Goal: Task Accomplishment & Management: Complete application form

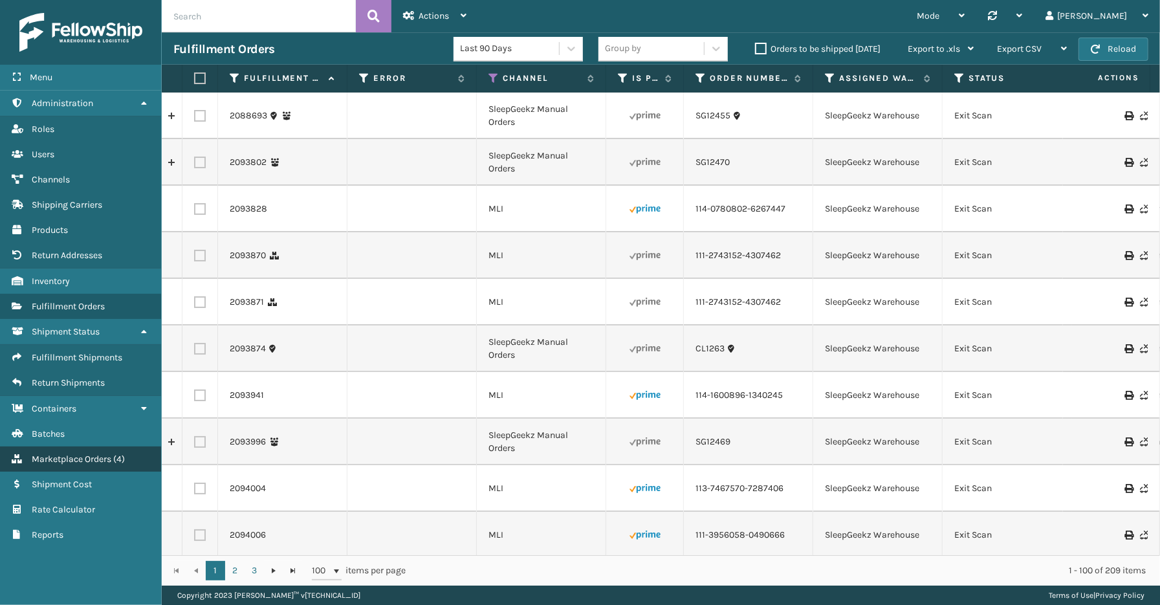
click at [79, 453] on span "Marketplace Orders" at bounding box center [72, 458] width 80 height 11
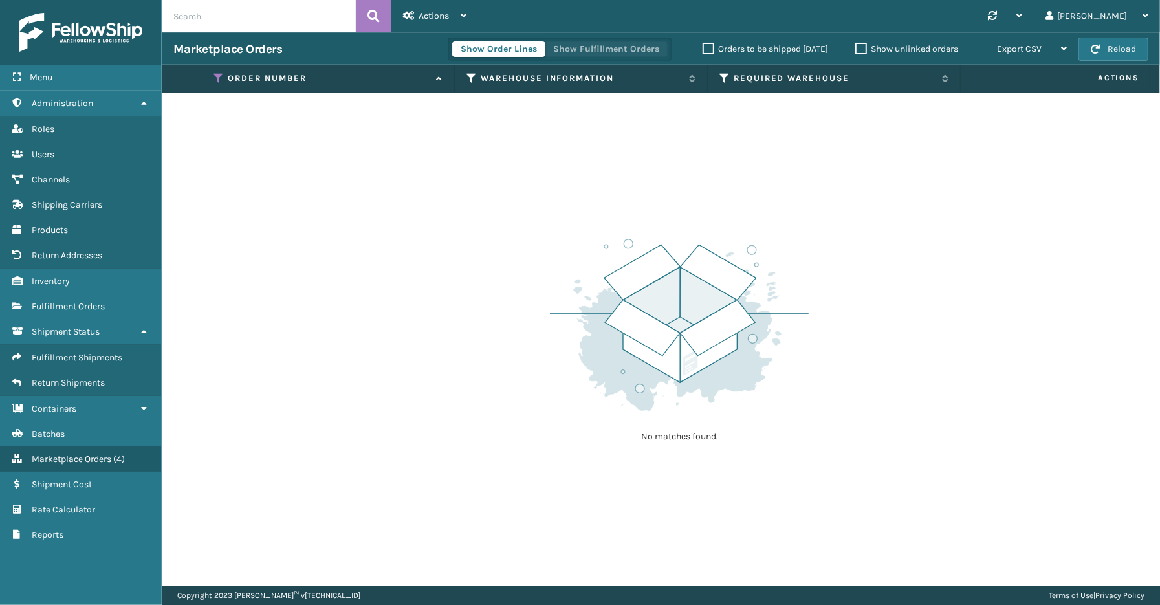
click at [595, 50] on button "Show Fulfillment Orders" at bounding box center [606, 49] width 123 height 16
click at [217, 75] on icon at bounding box center [219, 78] width 10 height 12
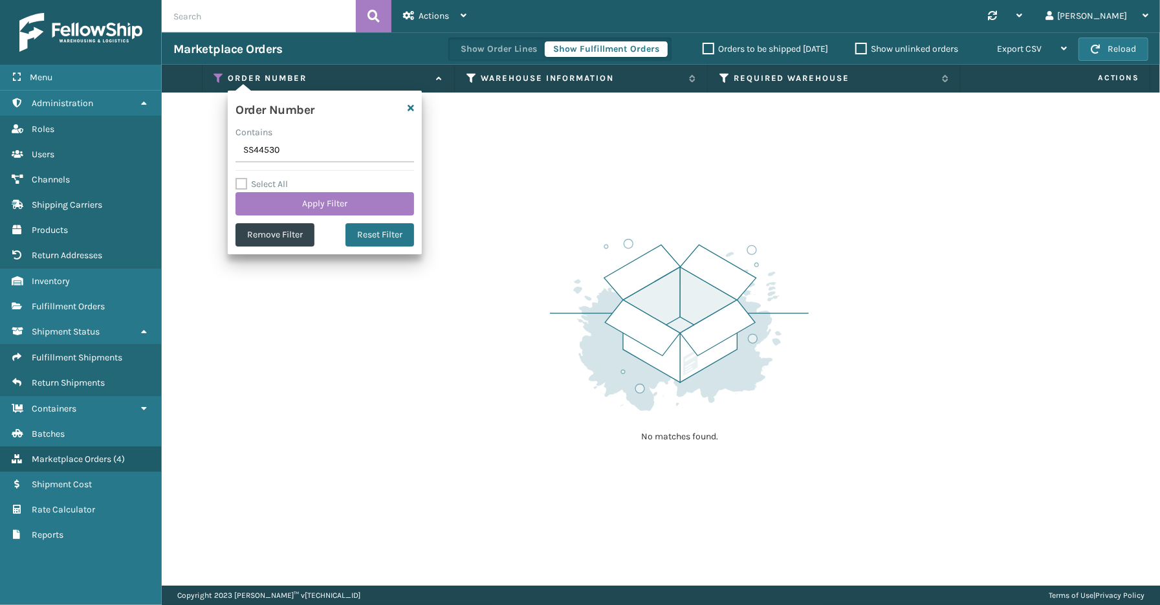
drag, startPoint x: 285, startPoint y: 155, endPoint x: 230, endPoint y: 156, distance: 55.6
click at [230, 156] on div "Order Number Contains SS44530 Select All Apply Filter Remove Filter Reset Filter" at bounding box center [325, 173] width 194 height 164
type input "SS44926"
click at [292, 205] on button "Apply Filter" at bounding box center [324, 203] width 179 height 23
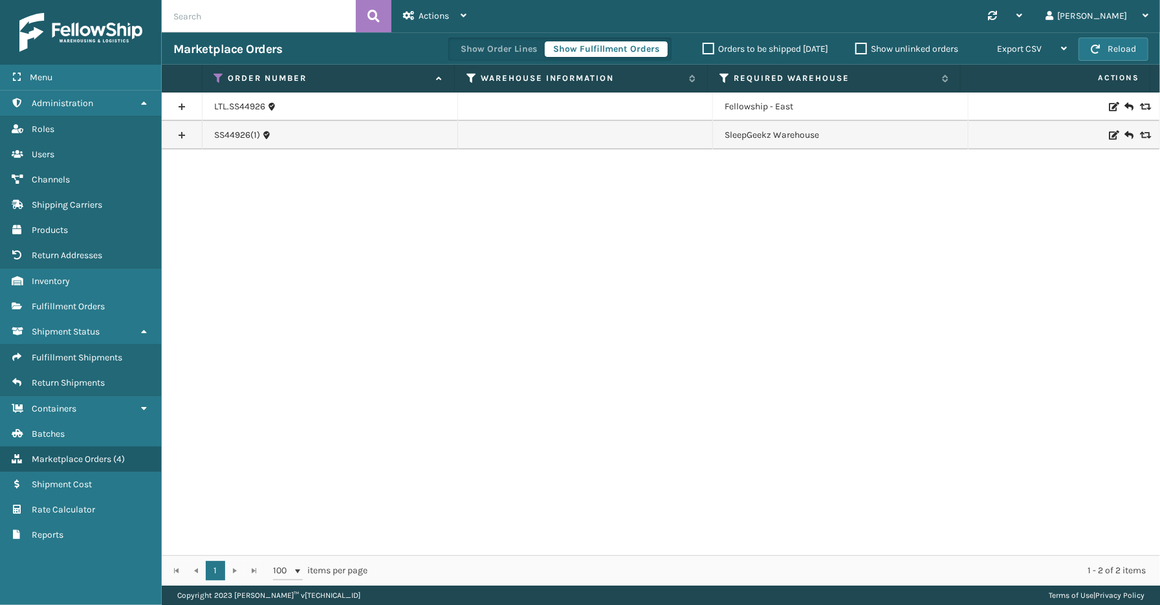
click at [179, 133] on link at bounding box center [182, 135] width 40 height 21
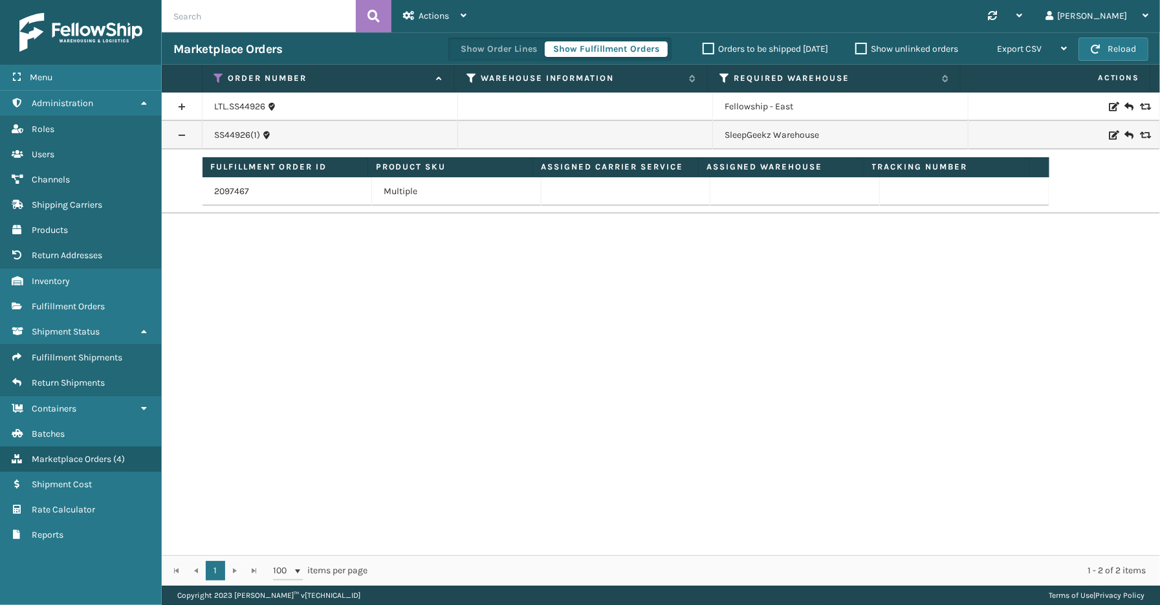
click at [181, 104] on link at bounding box center [182, 106] width 40 height 21
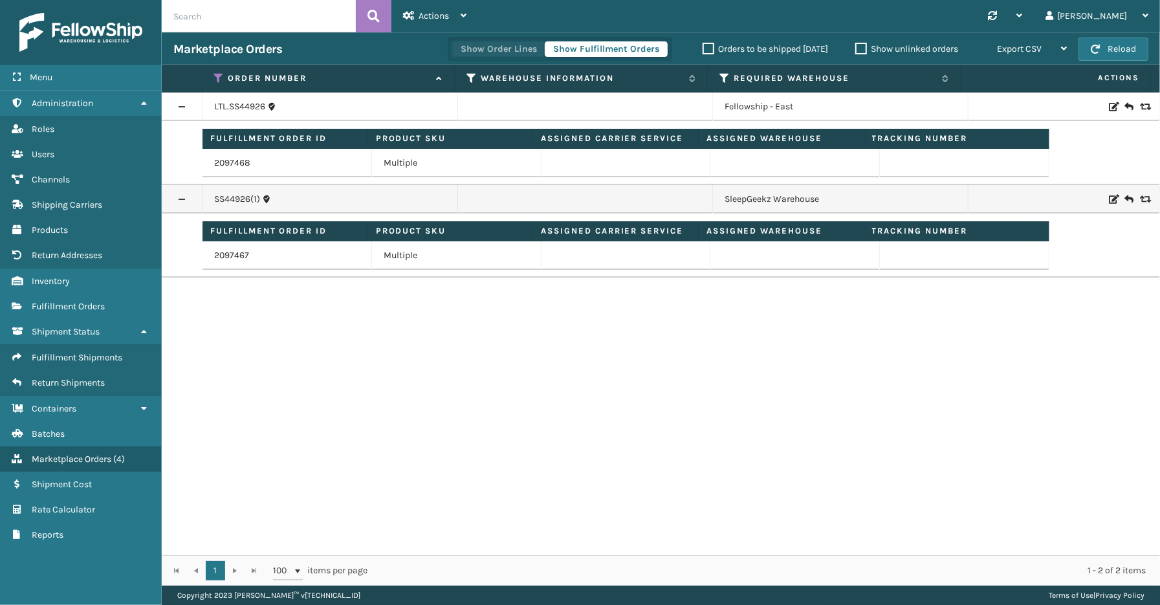
click at [481, 49] on button "Show Order Lines" at bounding box center [498, 49] width 93 height 16
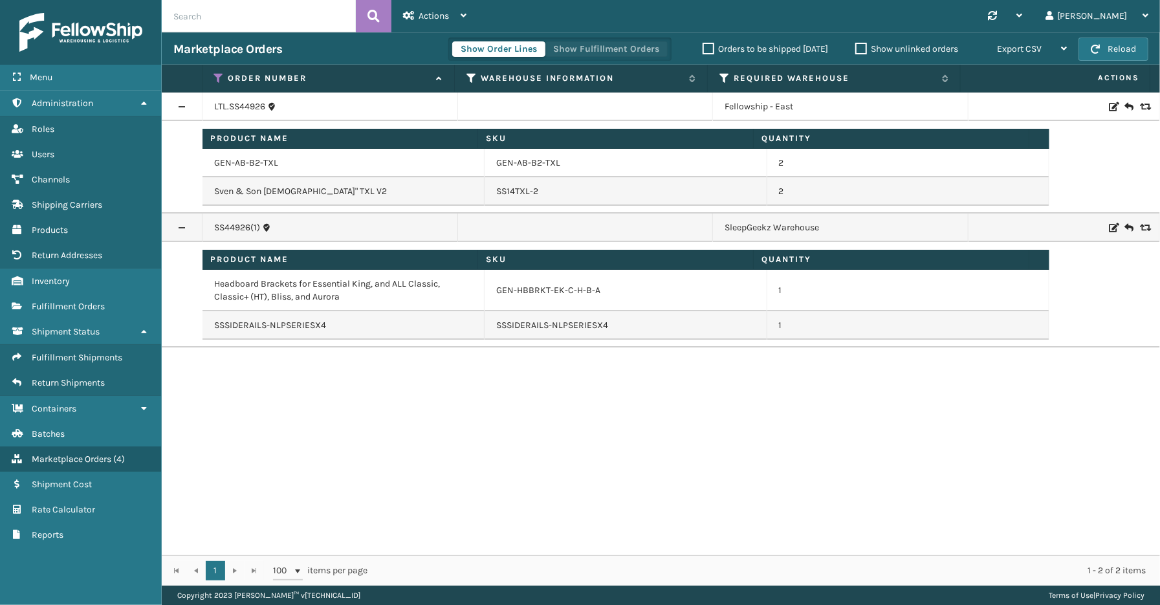
click at [598, 45] on button "Show Fulfillment Orders" at bounding box center [606, 49] width 123 height 16
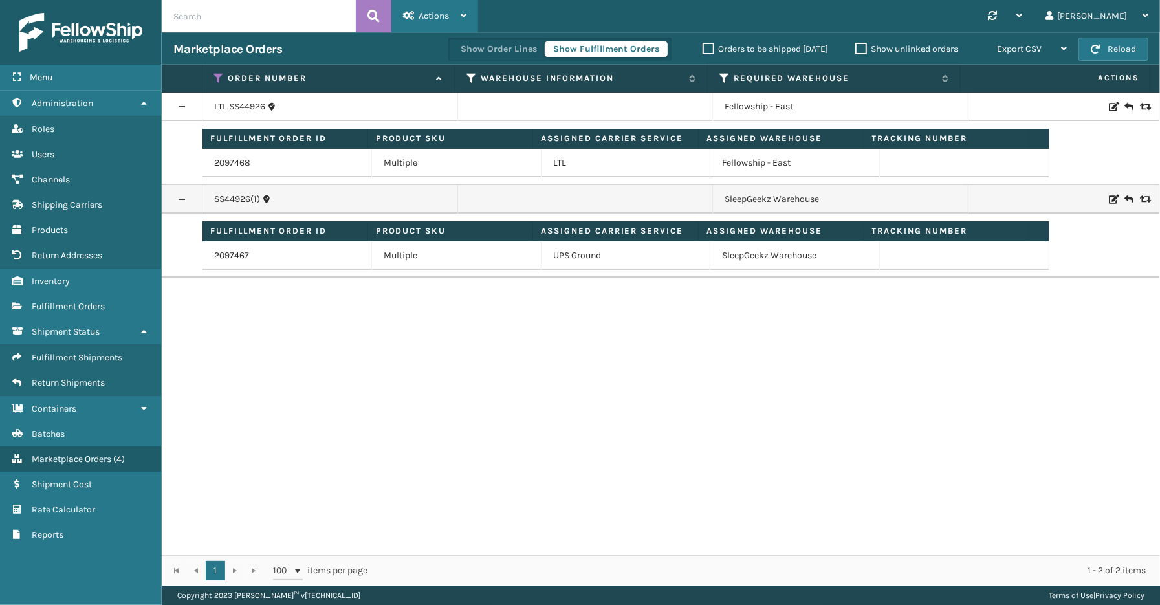
click at [435, 21] on div "Actions" at bounding box center [434, 16] width 63 height 32
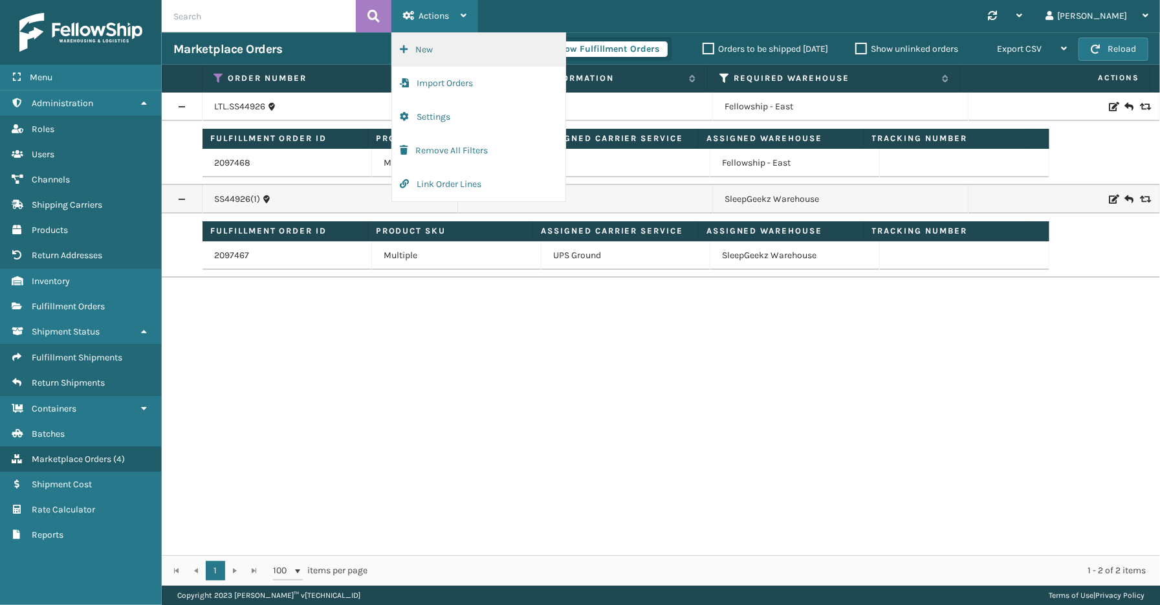
click at [435, 46] on button "New" at bounding box center [478, 50] width 173 height 34
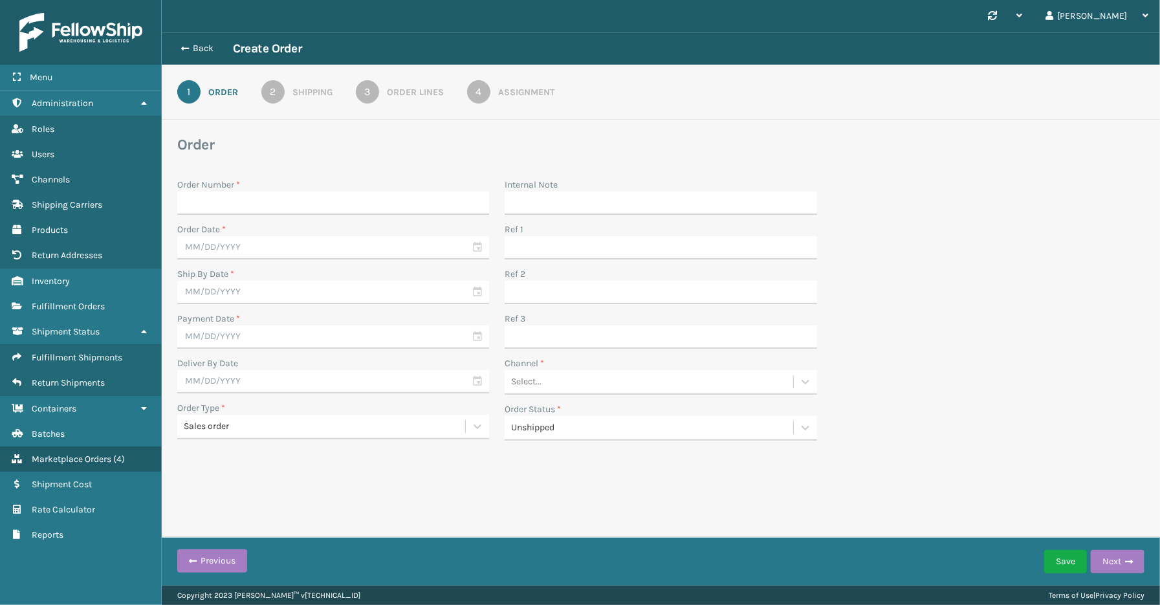
click at [209, 202] on input "Order Number *" at bounding box center [333, 202] width 312 height 23
type input "SS44926"
click at [217, 243] on input "text" at bounding box center [333, 247] width 312 height 23
click at [235, 383] on div "23" at bounding box center [237, 385] width 19 height 19
type input "[DATE]"
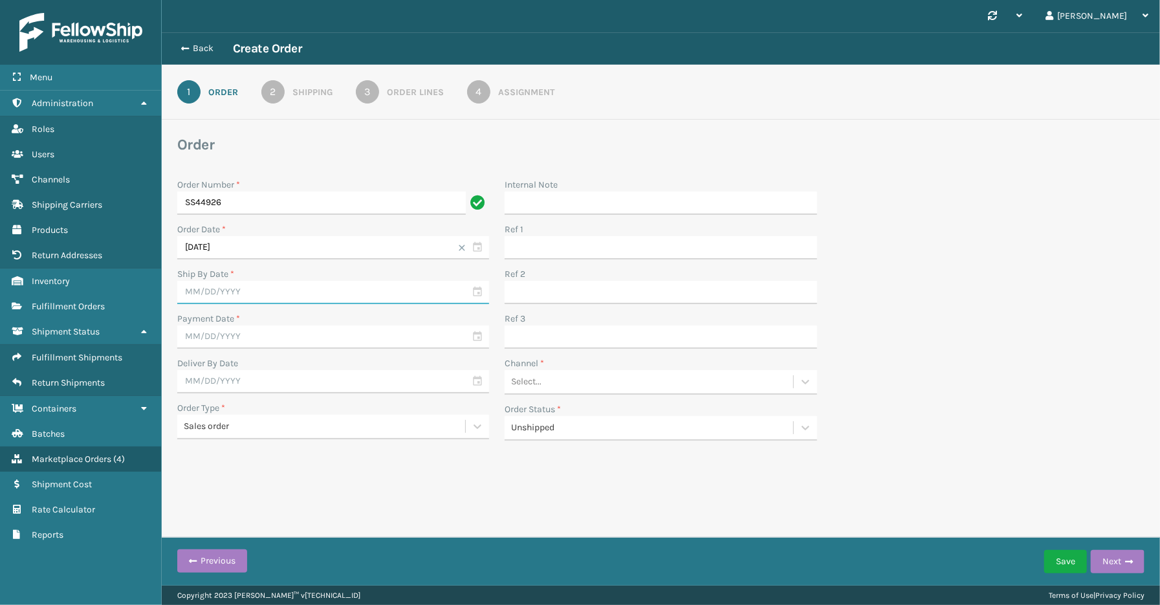
click at [475, 292] on input "text" at bounding box center [333, 292] width 312 height 23
click at [259, 426] on div "24" at bounding box center [260, 430] width 21 height 19
type input "[DATE]"
click at [481, 337] on input "text" at bounding box center [333, 336] width 312 height 23
click at [235, 472] on div "23" at bounding box center [237, 475] width 19 height 19
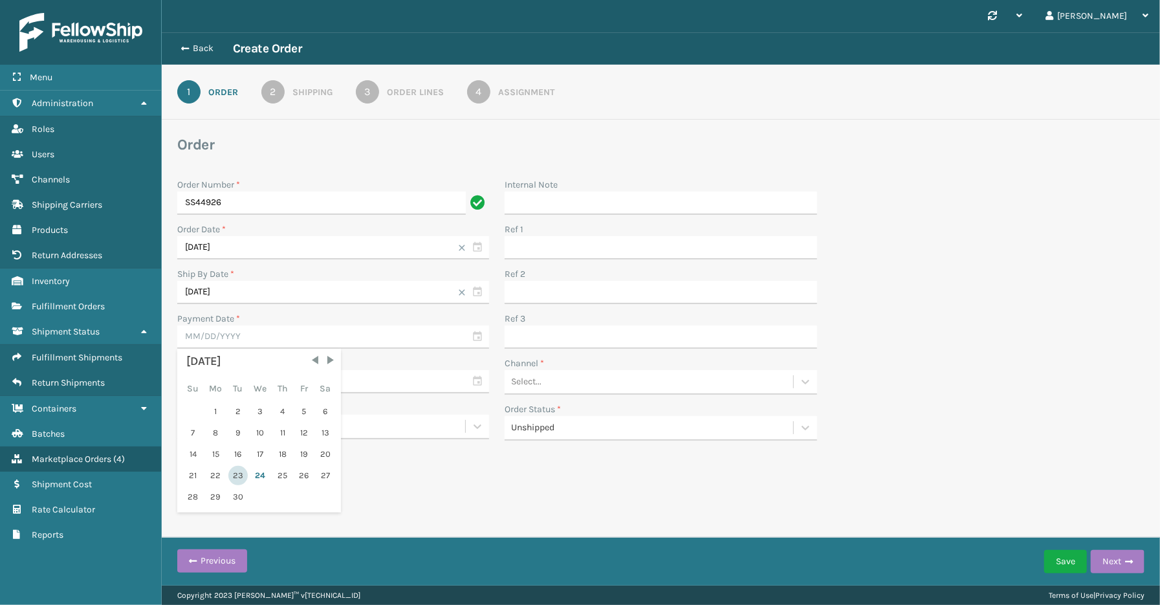
type input "[DATE]"
click at [622, 370] on div "Select..." at bounding box center [661, 382] width 312 height 25
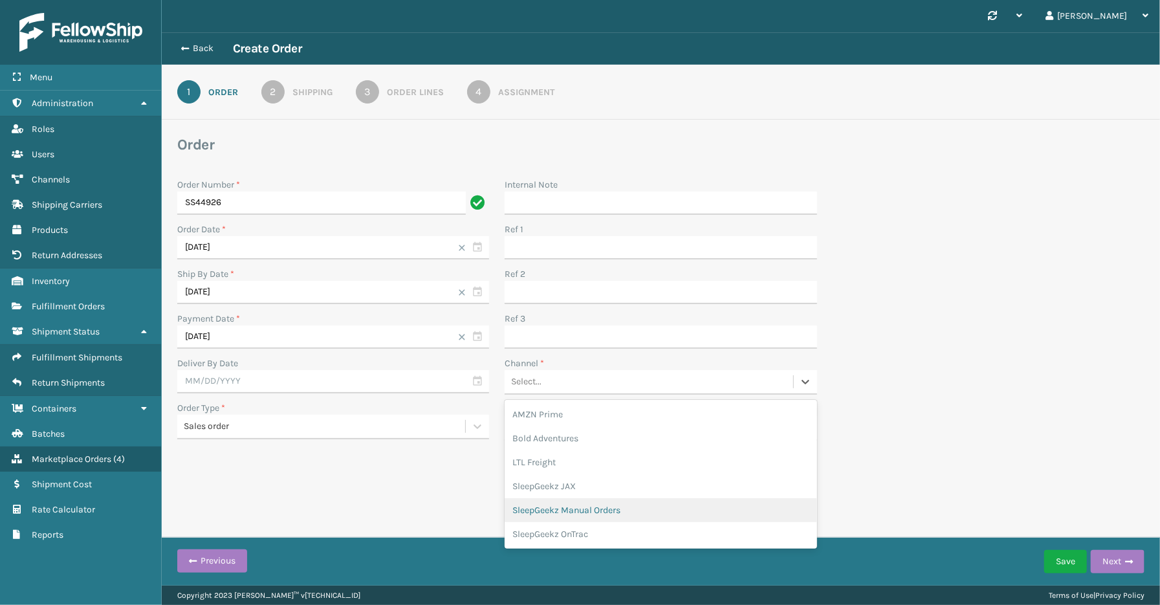
click at [603, 511] on div "SleepGeekz Manual Orders" at bounding box center [661, 510] width 312 height 24
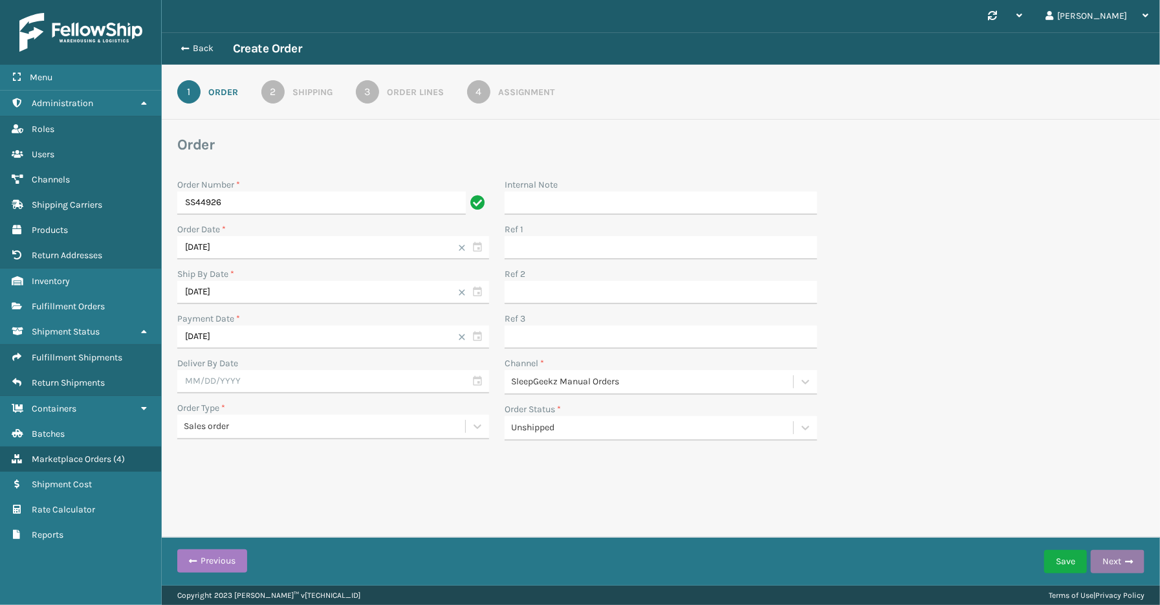
click at [1127, 557] on span "button" at bounding box center [1129, 561] width 8 height 9
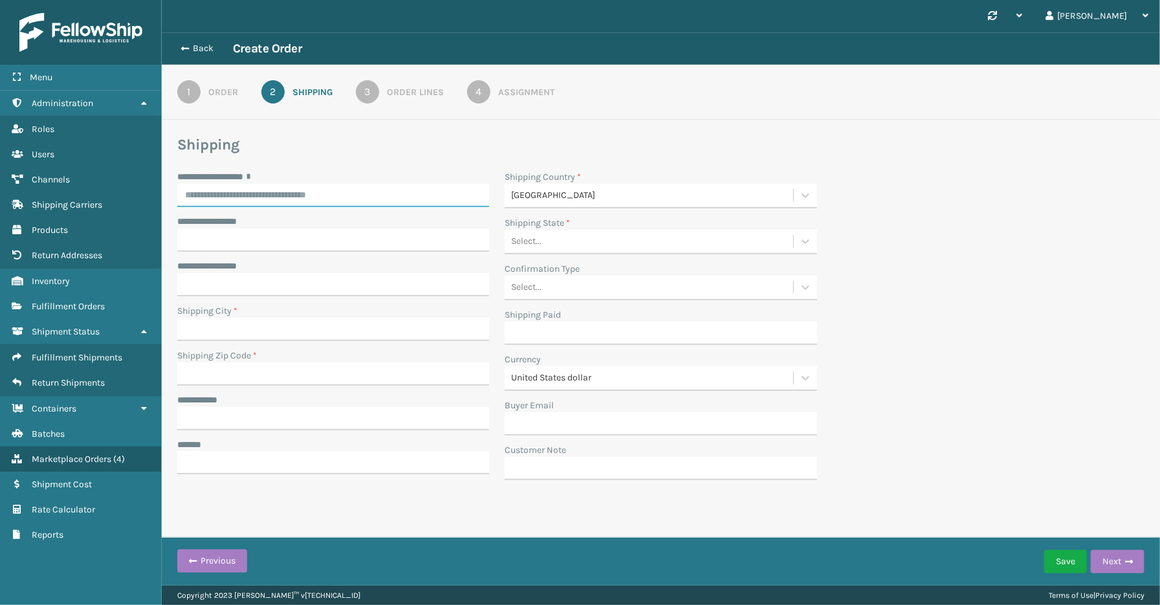
click at [268, 190] on input "**********" at bounding box center [333, 195] width 312 height 23
paste input "**********"
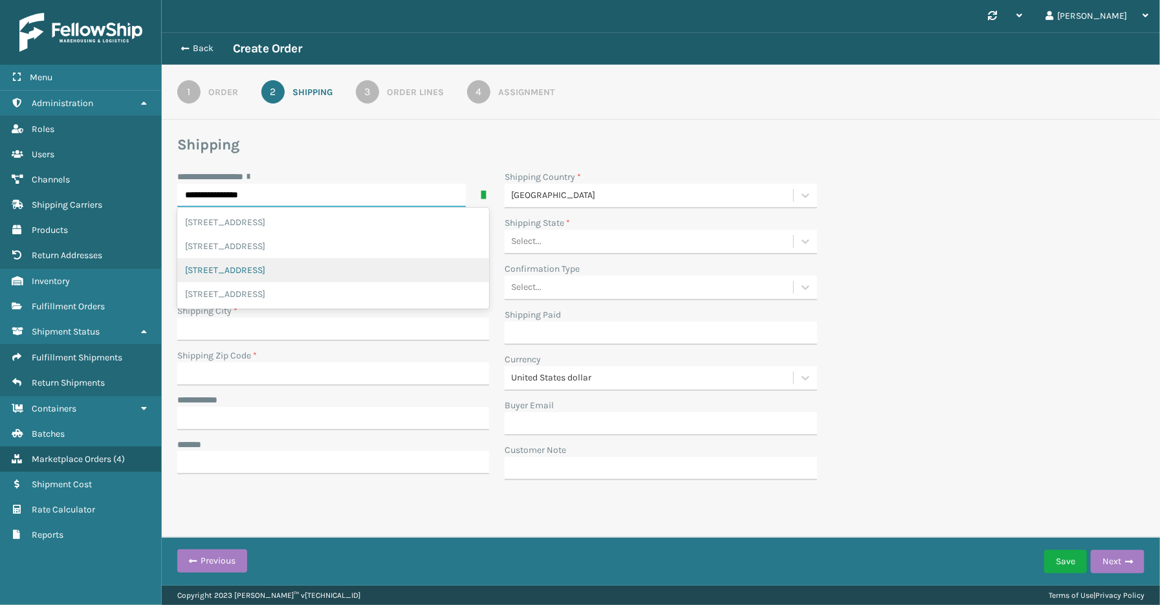
click at [253, 270] on div "[STREET_ADDRESS]" at bounding box center [333, 270] width 312 height 24
type input "**********"
type input "[GEOGRAPHIC_DATA]"
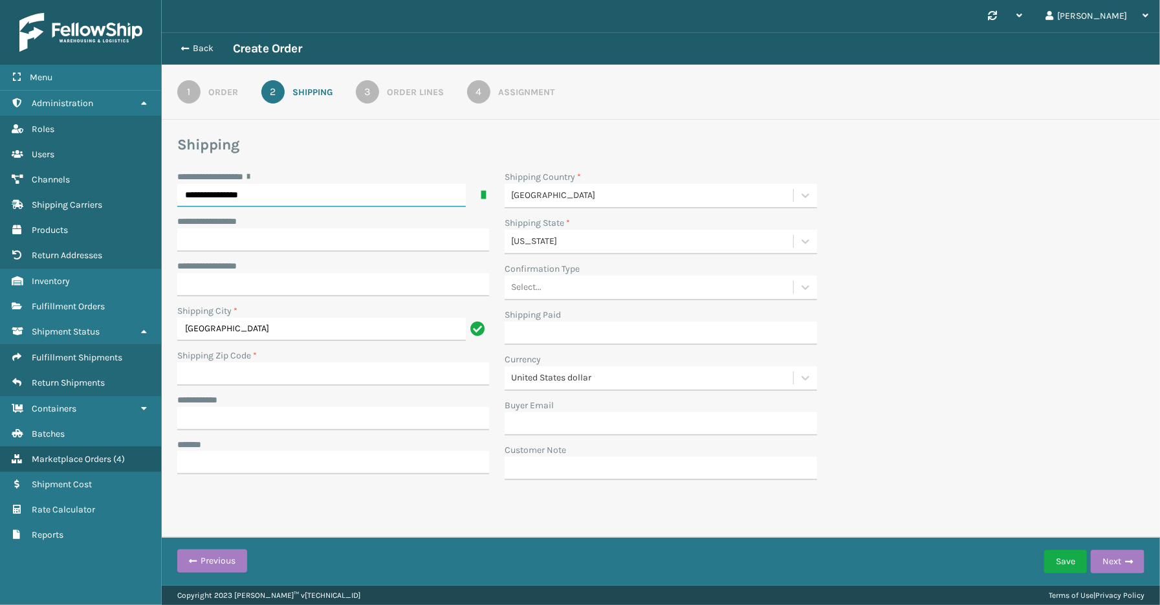
type input "24740-3841"
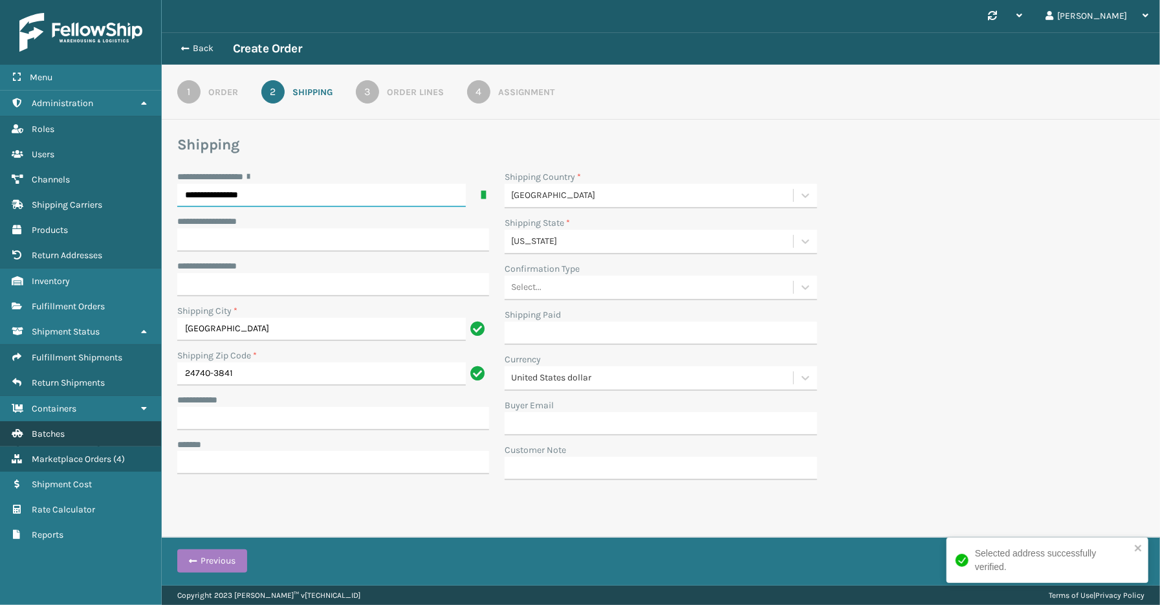
type input "**********"
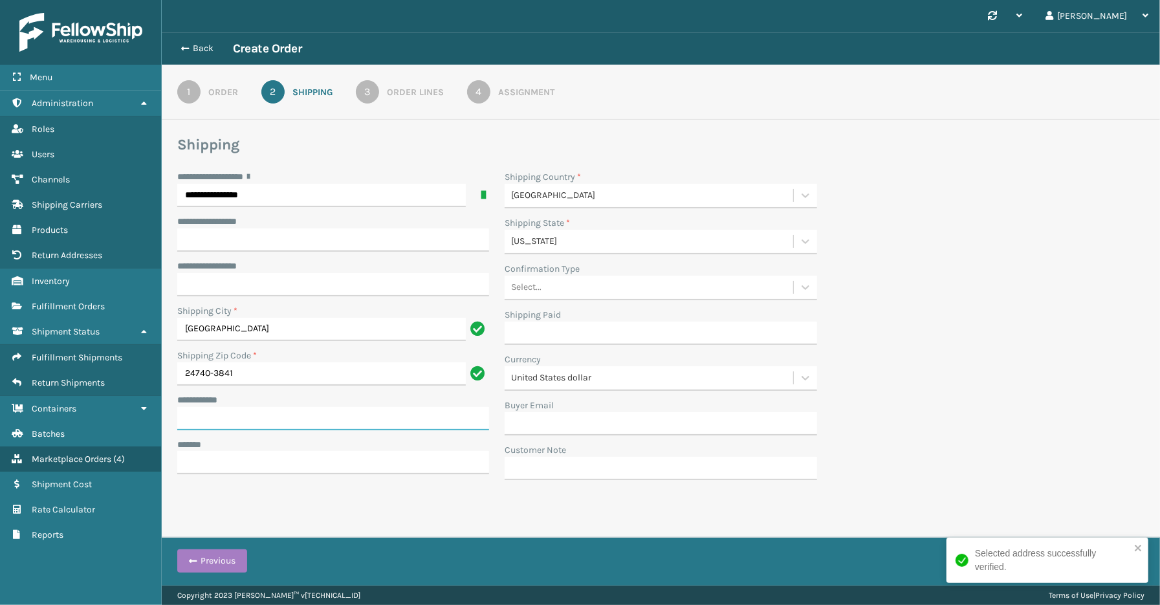
click at [201, 419] on input "**********" at bounding box center [333, 418] width 312 height 23
paste input "**********"
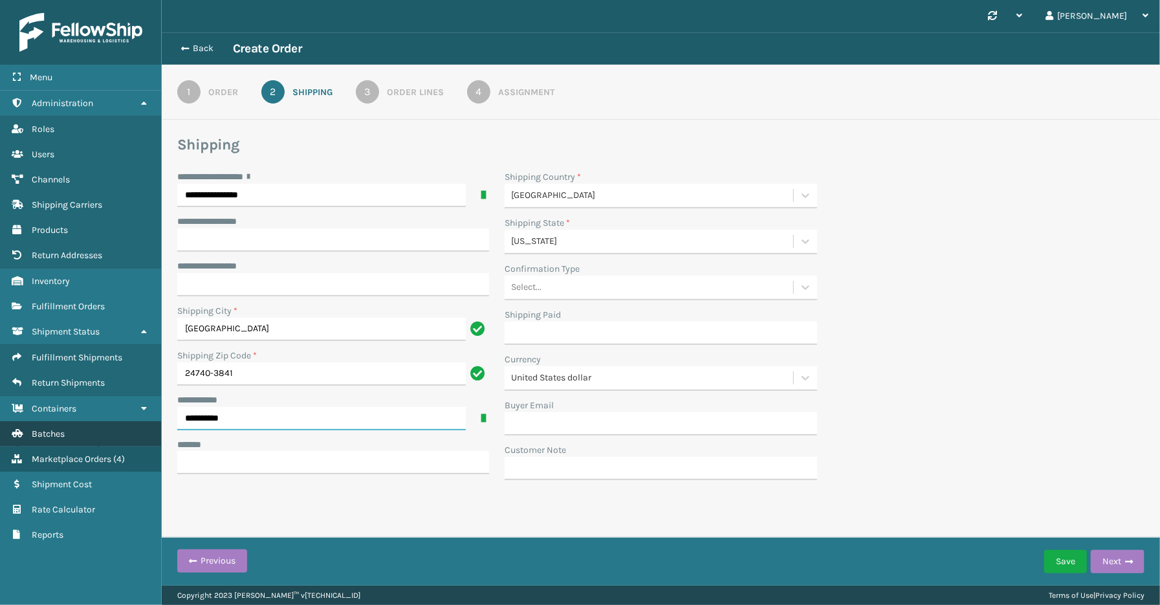
type input "**********"
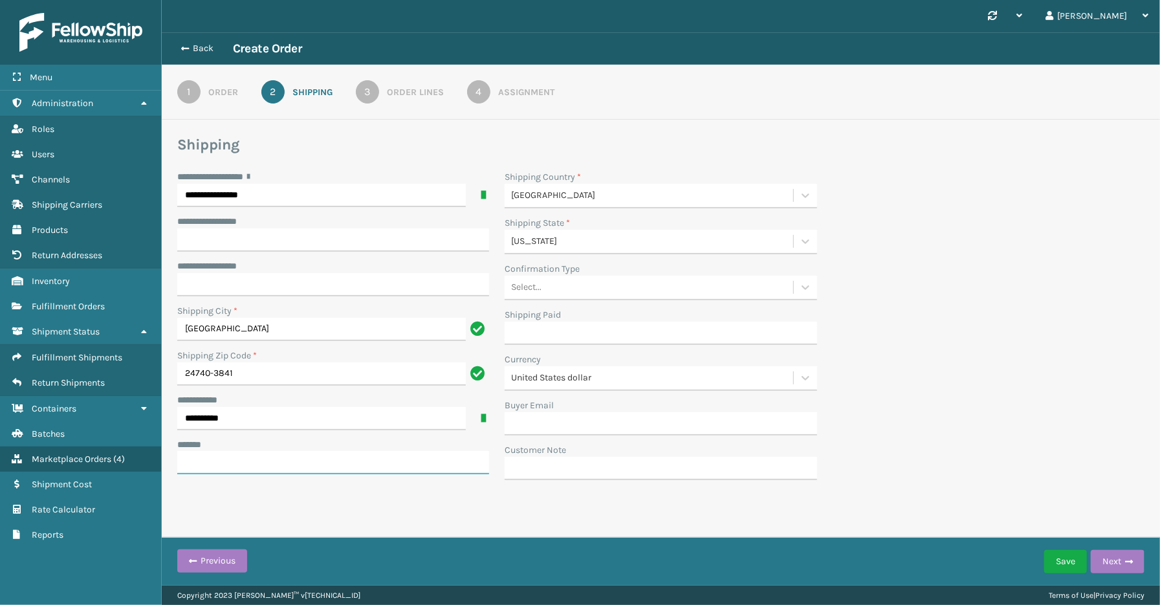
click at [291, 466] on input "***** *" at bounding box center [333, 462] width 312 height 23
paste input "**********"
type input "**********"
click at [1028, 334] on div "**********" at bounding box center [660, 329] width 983 height 318
click at [1111, 564] on button "Next" at bounding box center [1118, 561] width 54 height 23
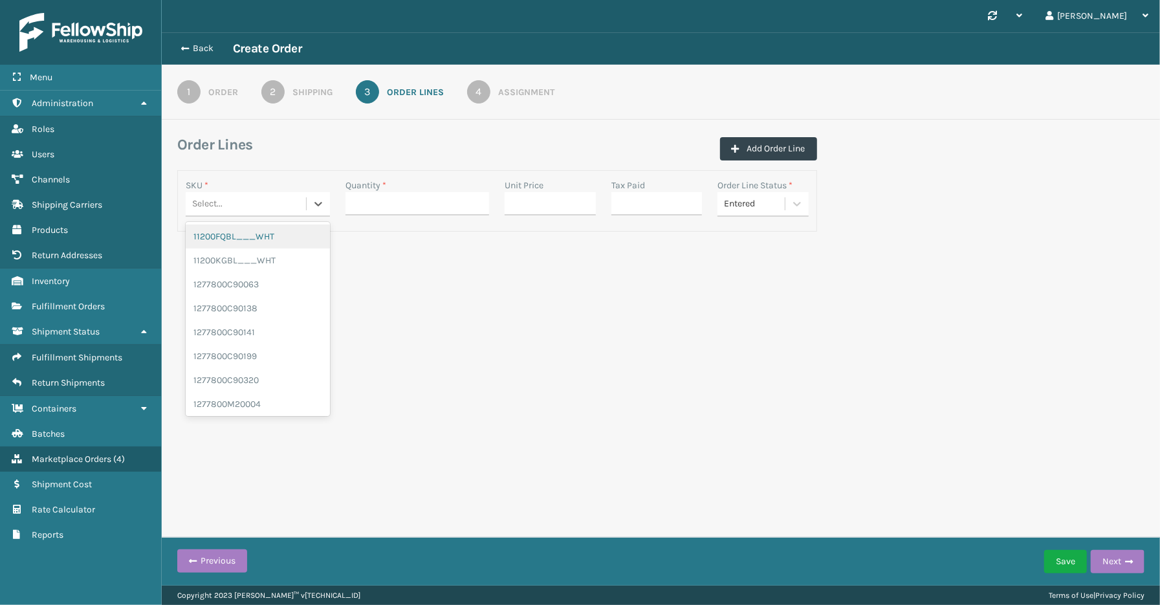
click at [242, 201] on div "Select..." at bounding box center [246, 203] width 120 height 21
click at [279, 204] on div "Select..." at bounding box center [246, 203] width 120 height 21
click at [210, 201] on div "Select..." at bounding box center [207, 204] width 30 height 14
click at [221, 196] on div "Select..." at bounding box center [246, 203] width 120 height 21
click at [221, 204] on div "Select..." at bounding box center [207, 204] width 30 height 14
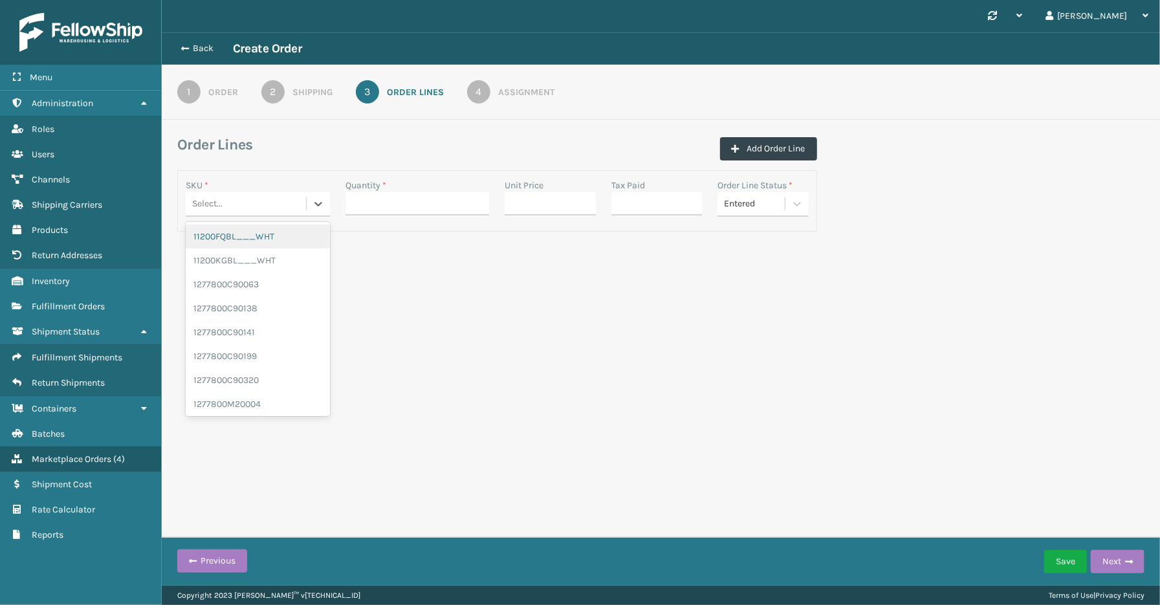
click at [220, 198] on div "Select..." at bounding box center [207, 204] width 30 height 14
drag, startPoint x: 232, startPoint y: 202, endPoint x: 195, endPoint y: 208, distance: 37.3
click at [188, 198] on div "Select..." at bounding box center [246, 203] width 120 height 21
click at [199, 212] on div "Select..." at bounding box center [246, 203] width 120 height 21
click at [199, 207] on div "Select..." at bounding box center [207, 204] width 30 height 14
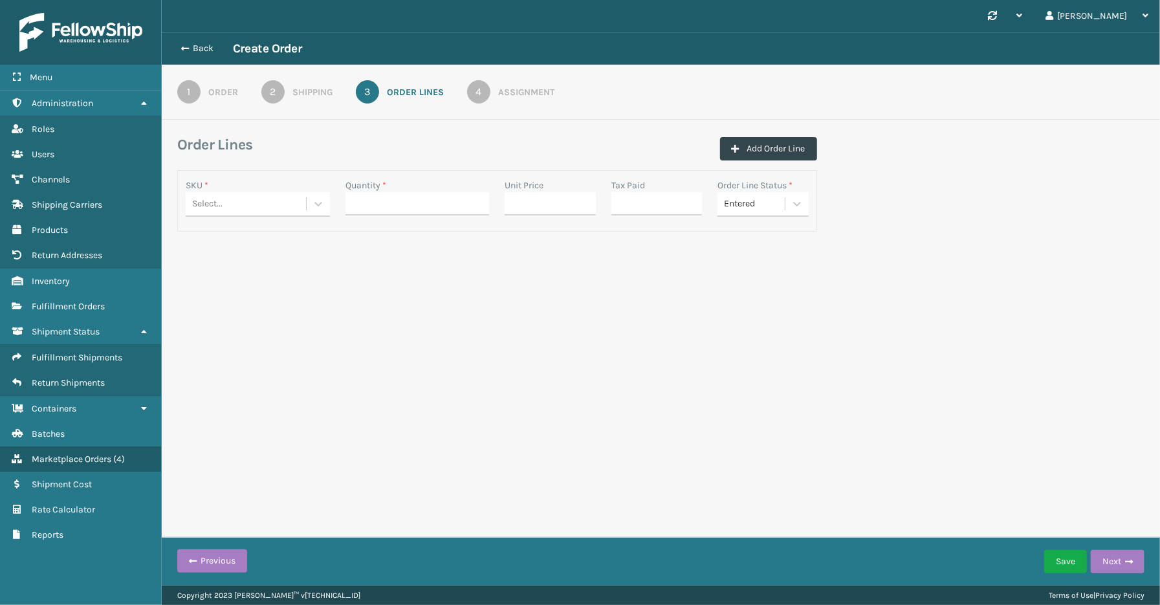
drag, startPoint x: 199, startPoint y: 207, endPoint x: 361, endPoint y: 307, distance: 190.3
click at [539, 417] on div "Synchronise all channels [PERSON_NAME] Log Out Back Create Order 1 Order 2 Ship…" at bounding box center [661, 292] width 998 height 585
drag, startPoint x: 233, startPoint y: 206, endPoint x: 47, endPoint y: 230, distance: 187.3
click at [232, 206] on div "Select..." at bounding box center [246, 203] width 120 height 21
click at [208, 204] on div "Select..." at bounding box center [207, 204] width 30 height 14
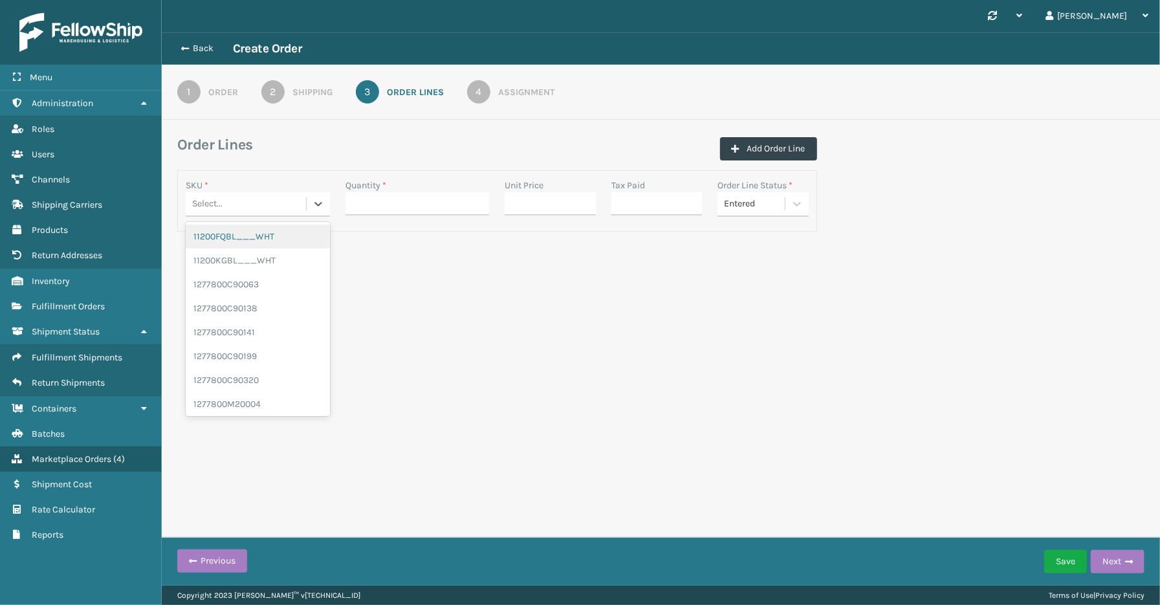
paste input "GEN-AB-B2-TXL"
type input "GEN-AB-B2-TXL"
click at [242, 235] on div "GEN-AB-B2-TXL" at bounding box center [258, 236] width 144 height 24
click at [378, 202] on input "Quantity *" at bounding box center [417, 203] width 144 height 23
type input "2"
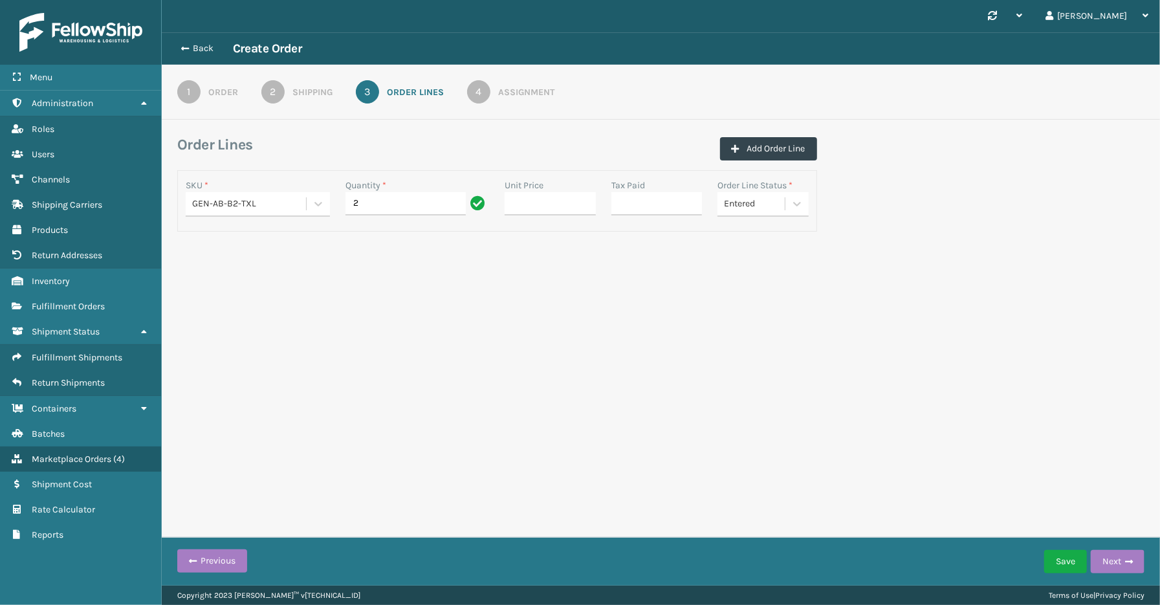
click at [806, 363] on div "Synchronise all channels [PERSON_NAME] Log Out Back Create Order 1 Order 2 Ship…" at bounding box center [661, 292] width 998 height 585
click at [796, 149] on button "Add Order Line" at bounding box center [768, 148] width 97 height 23
click at [210, 293] on div "Select..." at bounding box center [207, 293] width 30 height 14
paste input "SS14TXL-2"
type input "SS14TXL-2"
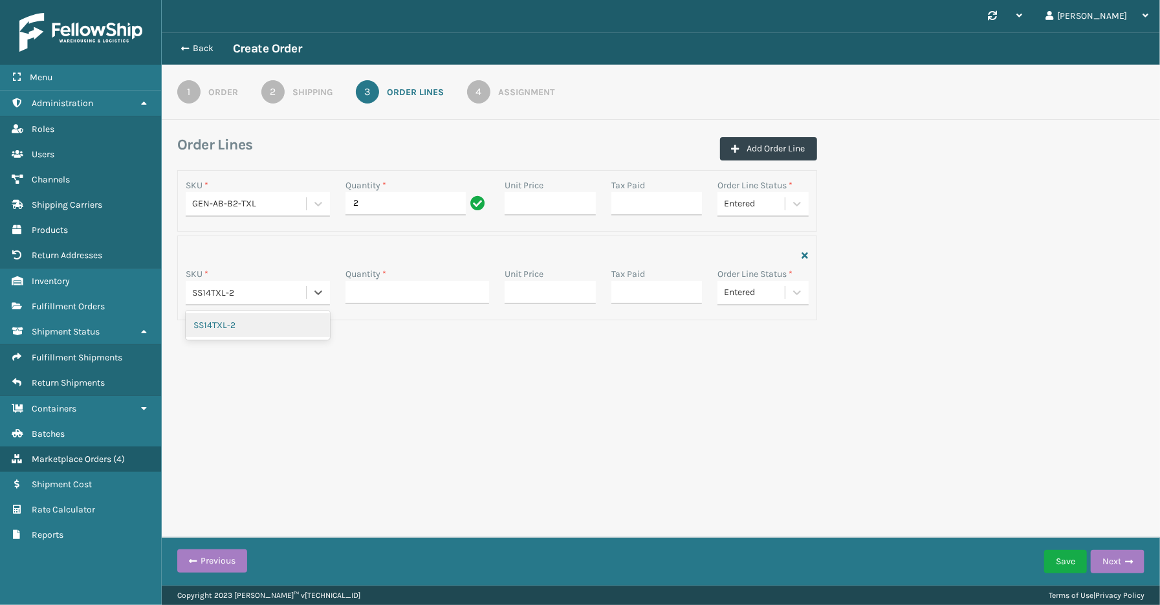
click at [197, 332] on div "SS14TXL-2" at bounding box center [258, 325] width 144 height 24
click at [375, 294] on input "Quantity *" at bounding box center [417, 292] width 144 height 23
type input "2"
click at [739, 445] on div "Synchronise all channels [PERSON_NAME] Log Out Back Create Order 1 Order 2 Ship…" at bounding box center [661, 292] width 998 height 585
click at [1117, 565] on button "Next" at bounding box center [1118, 561] width 54 height 23
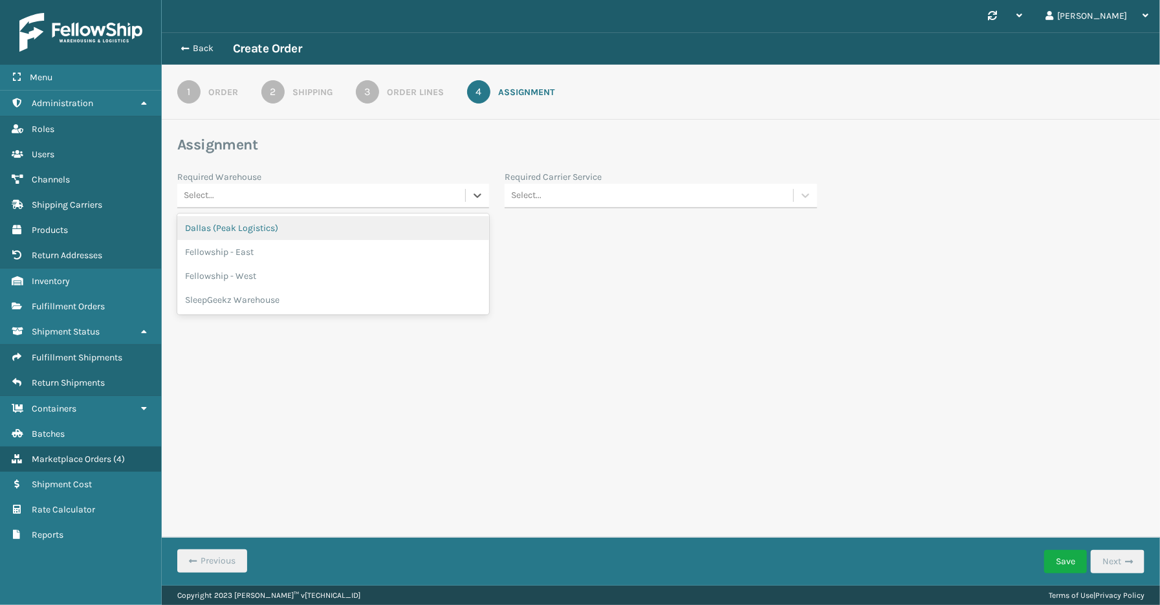
click at [347, 198] on div "Select..." at bounding box center [321, 195] width 288 height 21
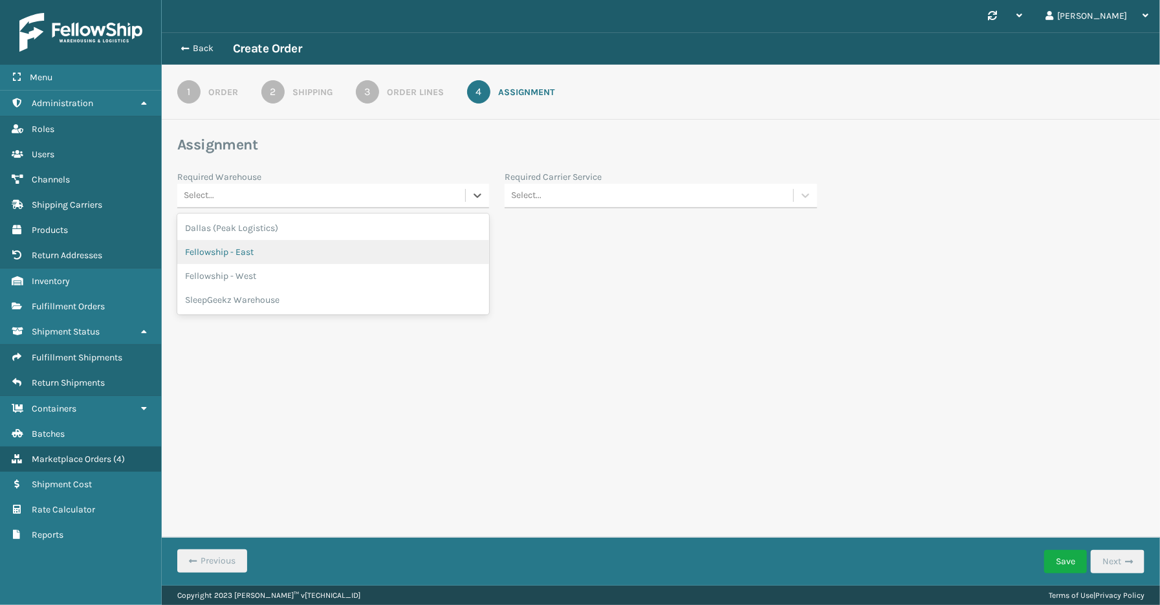
click at [247, 246] on div "Fellowship - East" at bounding box center [333, 252] width 312 height 24
click at [592, 204] on div "Select..." at bounding box center [649, 195] width 288 height 21
click at [591, 341] on div "FedEx Home Delivery" at bounding box center [661, 348] width 312 height 24
click at [457, 323] on div "Synchronise all channels [PERSON_NAME] Log Out Back Create Order 1 Order 2 Ship…" at bounding box center [661, 292] width 998 height 585
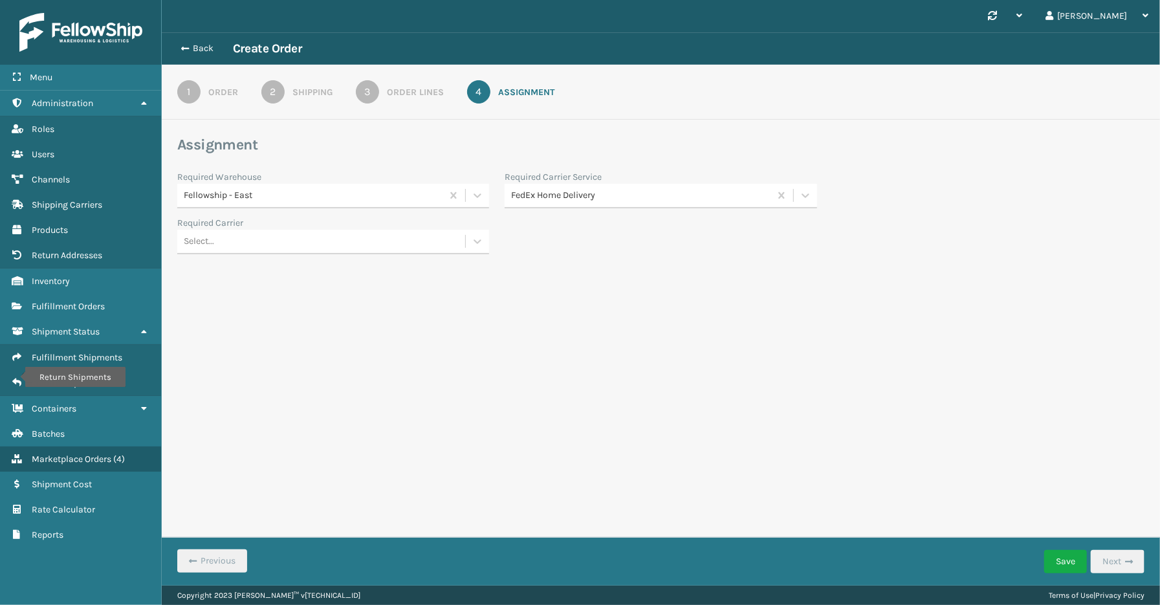
click at [620, 406] on div "Synchronise all channels [PERSON_NAME] Log Out Back Create Order 1 Order 2 Ship…" at bounding box center [661, 292] width 998 height 585
click at [92, 560] on div "Menu Return Shipments Administration Return Shipments Roles Return Shipments Us…" at bounding box center [81, 302] width 162 height 605
click at [1062, 555] on button "Save" at bounding box center [1065, 561] width 43 height 23
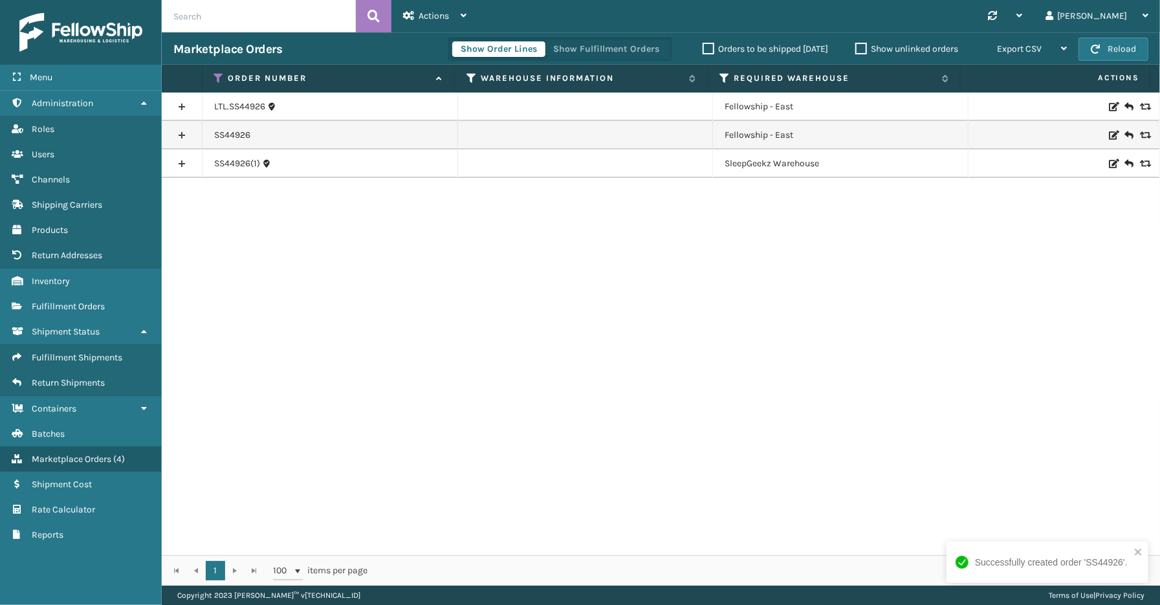
click at [179, 104] on link at bounding box center [182, 106] width 40 height 21
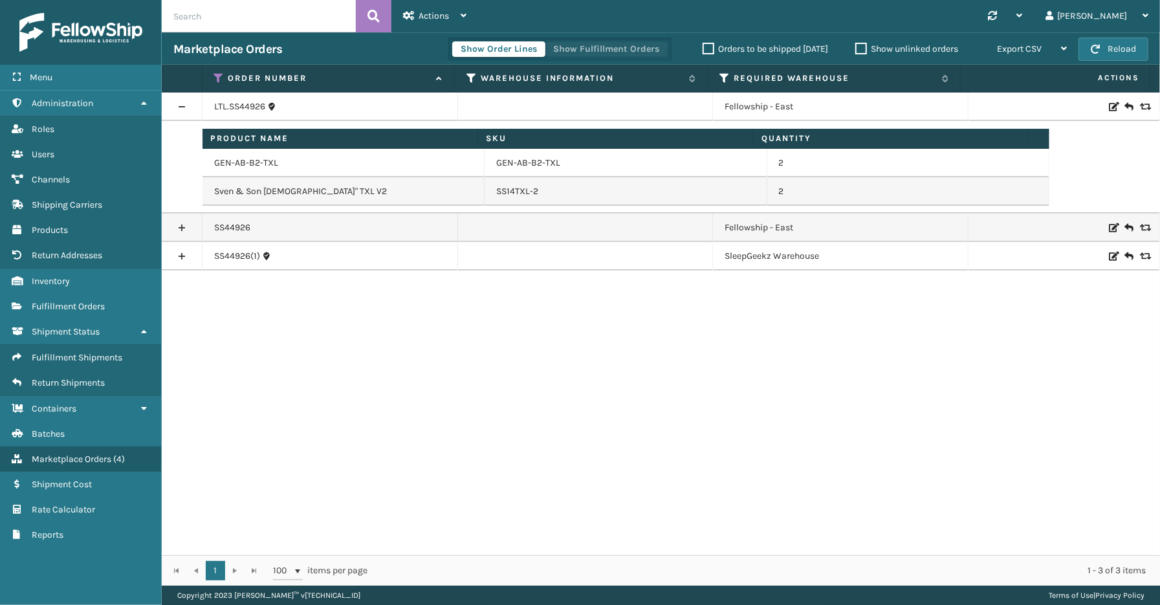
click at [580, 50] on button "Show Fulfillment Orders" at bounding box center [606, 49] width 123 height 16
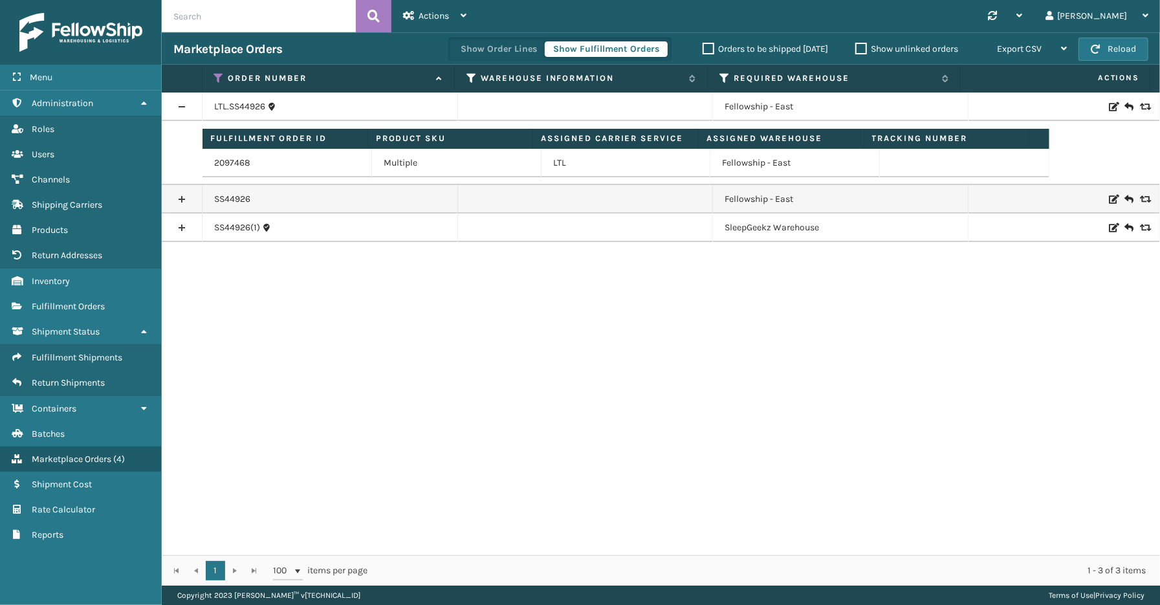
click at [184, 227] on link at bounding box center [182, 227] width 40 height 21
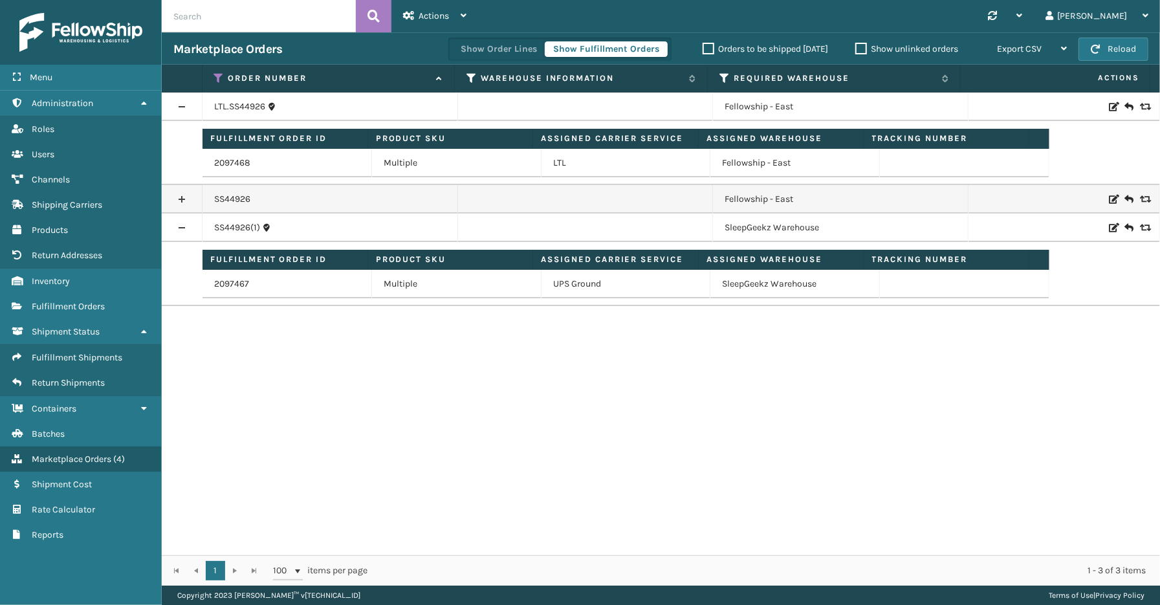
click at [182, 196] on link at bounding box center [182, 199] width 40 height 21
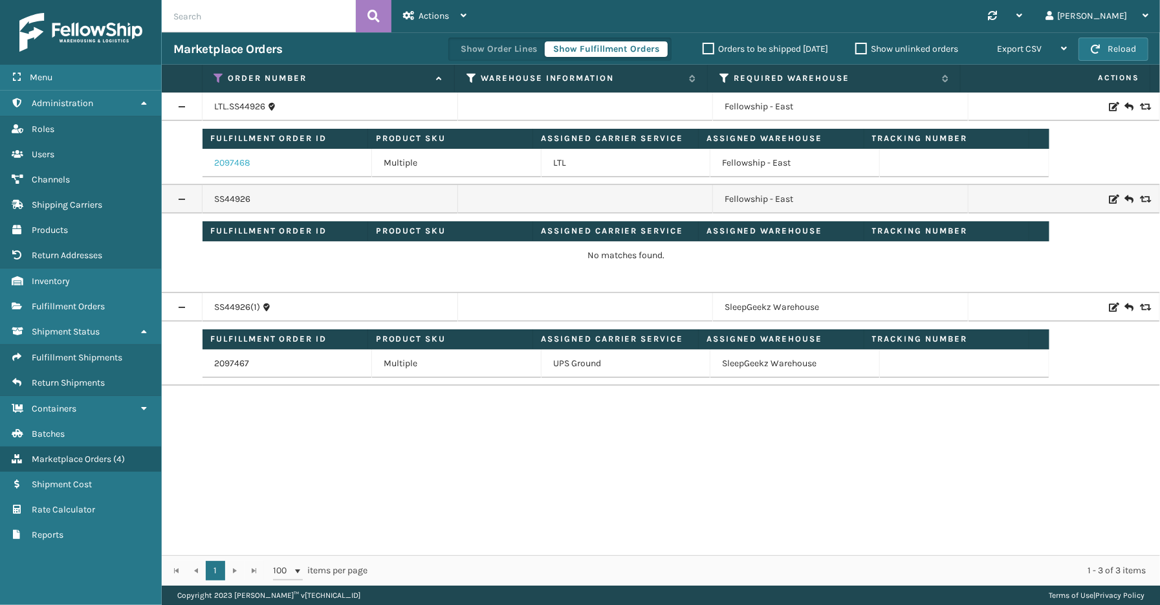
click at [241, 164] on link "2097468" at bounding box center [232, 163] width 36 height 13
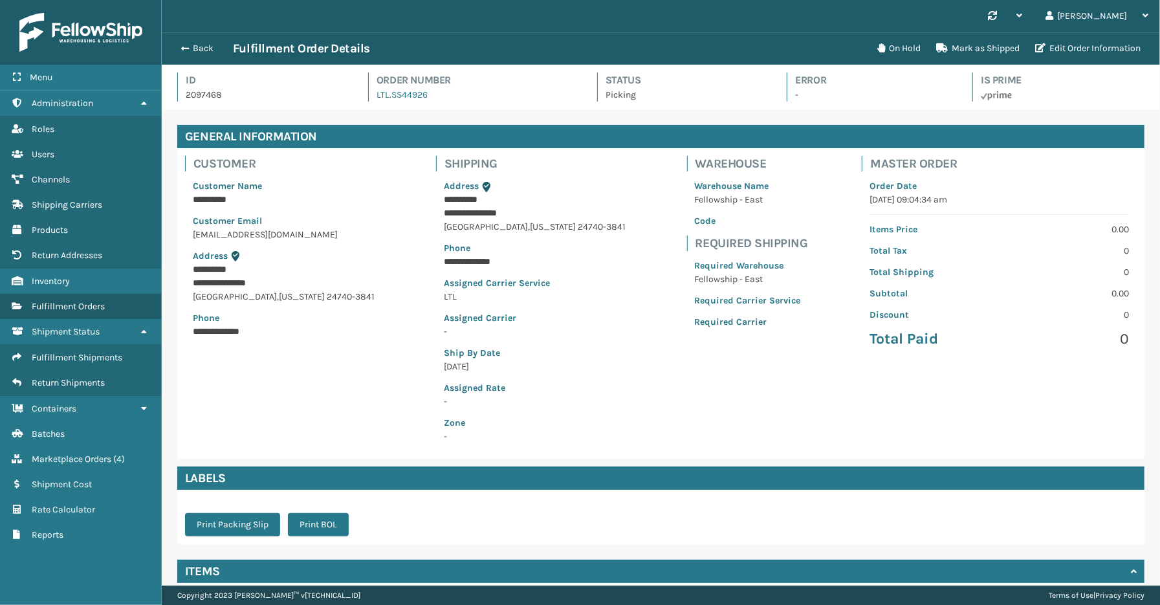
scroll to position [30, 998]
click at [908, 47] on button "On Hold" at bounding box center [898, 49] width 59 height 26
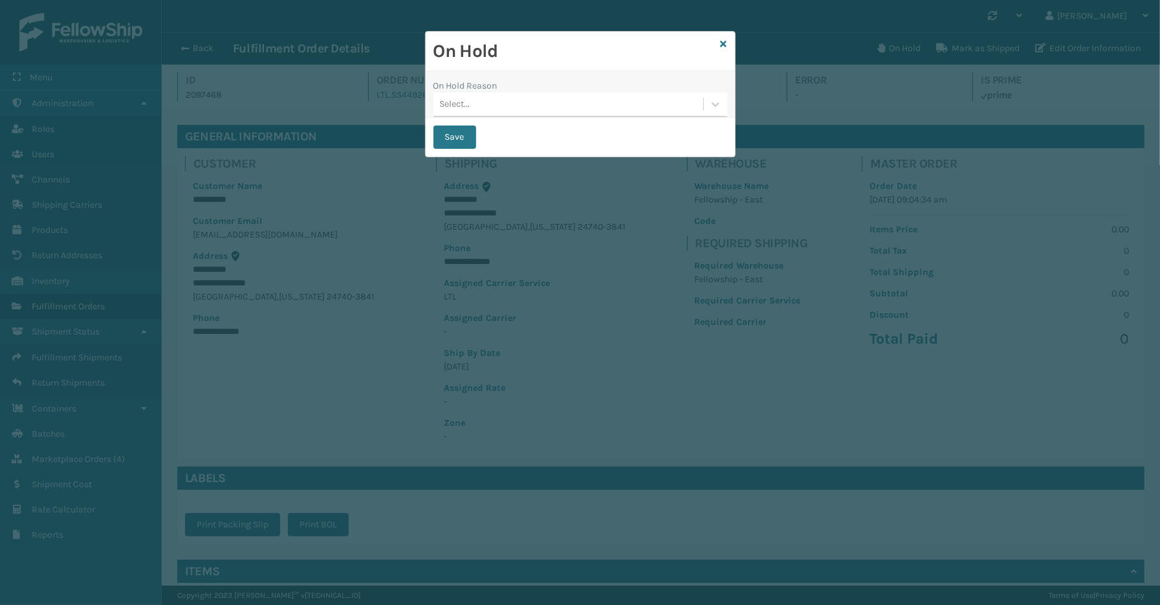
click at [495, 108] on div "Select..." at bounding box center [568, 104] width 270 height 21
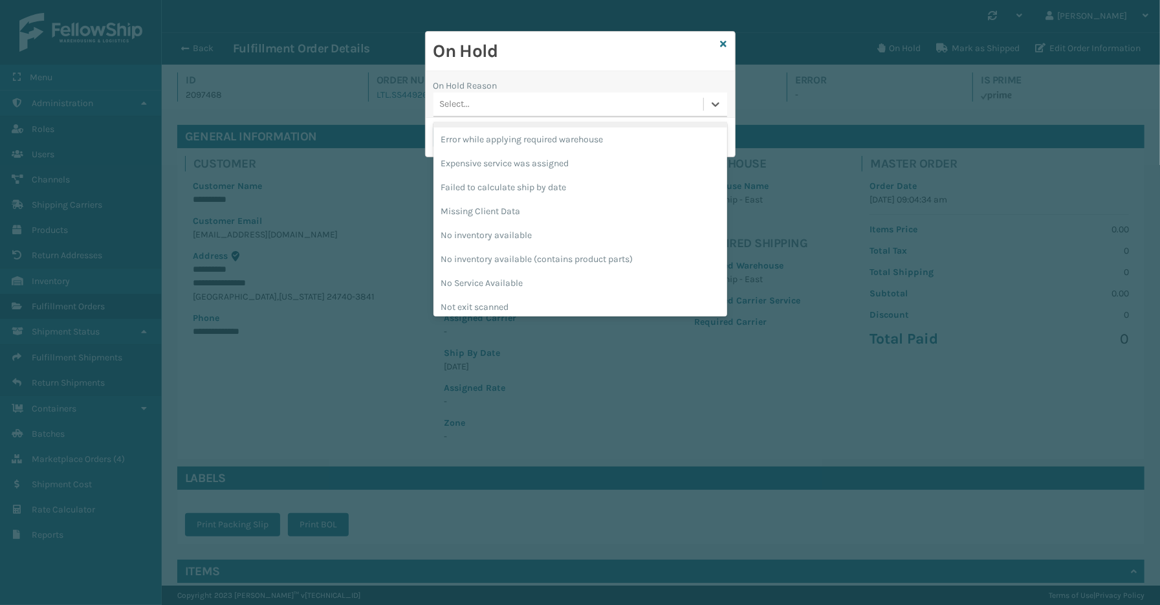
scroll to position [360, 0]
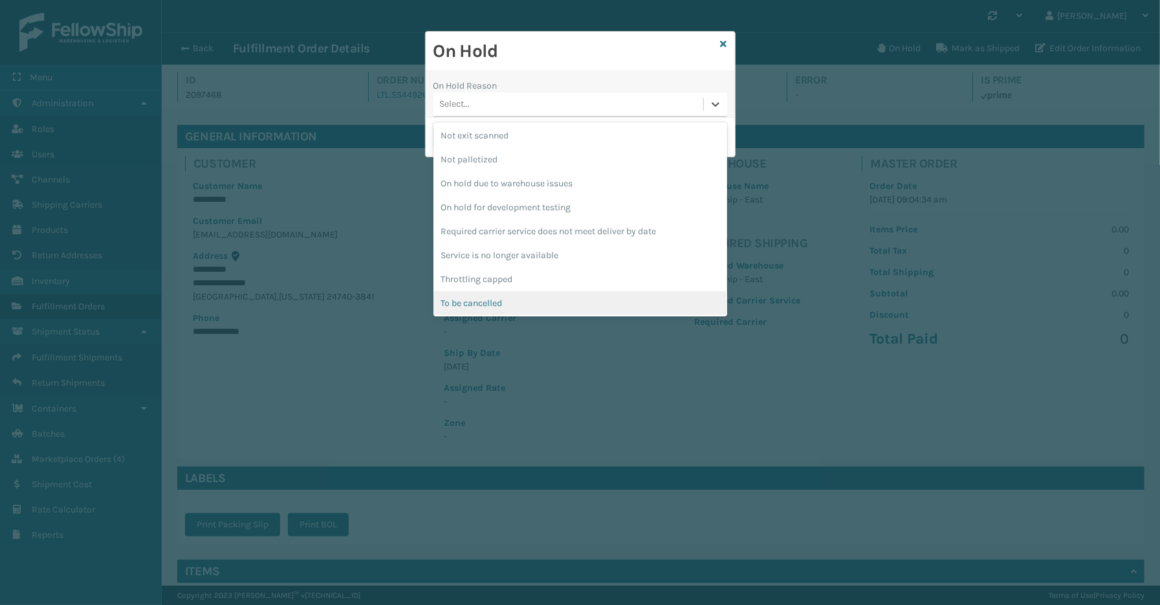
click at [507, 301] on div "To be cancelled" at bounding box center [580, 303] width 294 height 24
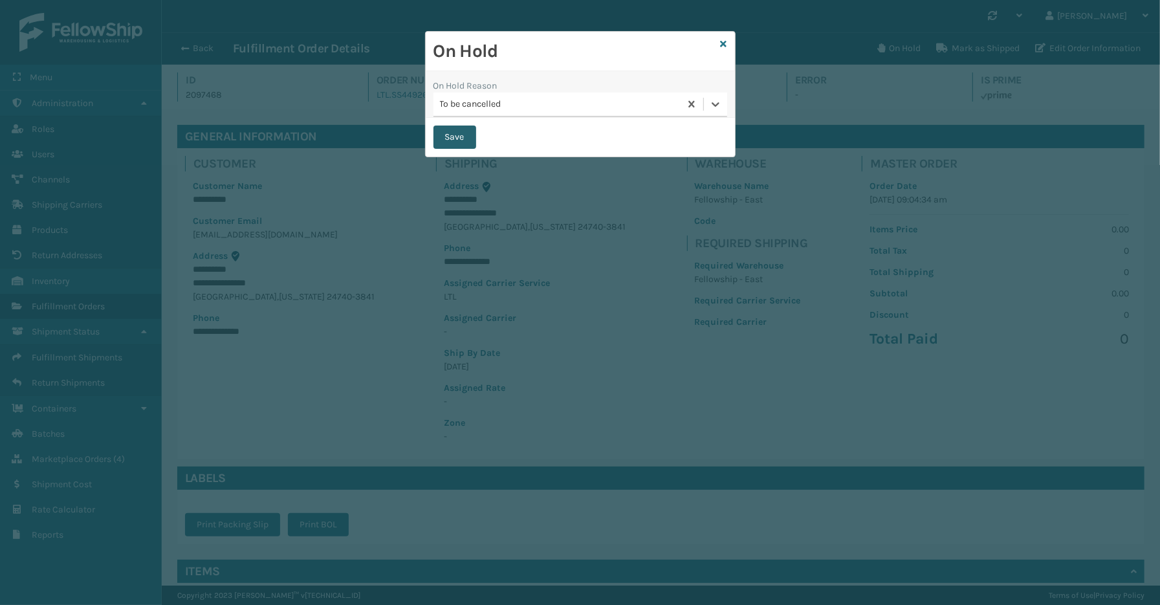
click at [450, 130] on button "Save" at bounding box center [454, 136] width 43 height 23
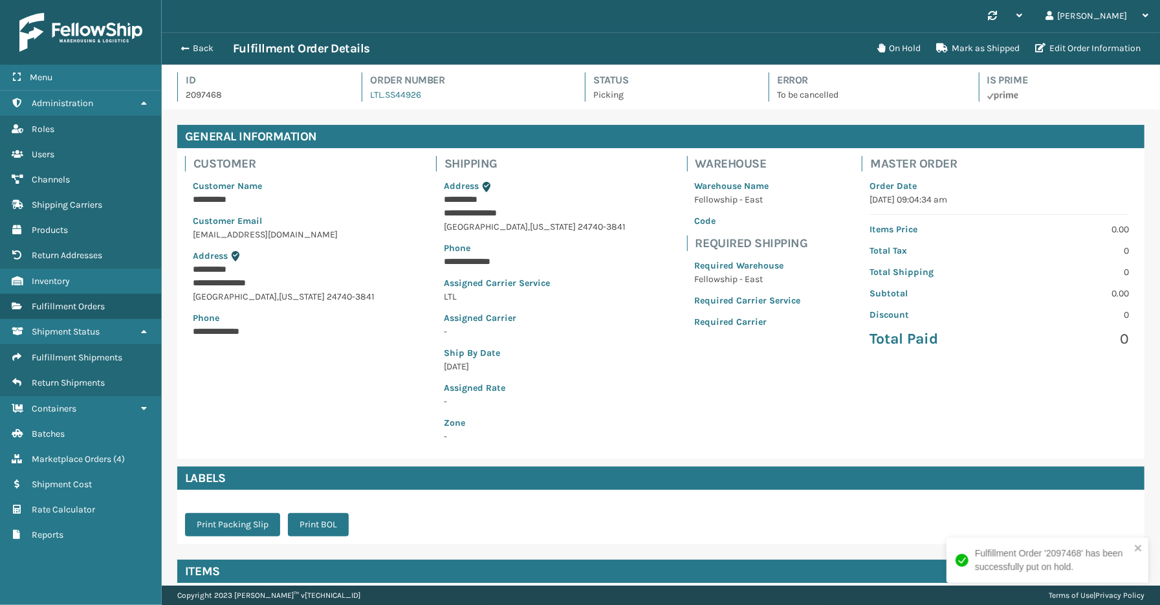
scroll to position [30, 998]
click at [208, 43] on button "Back" at bounding box center [203, 49] width 60 height 12
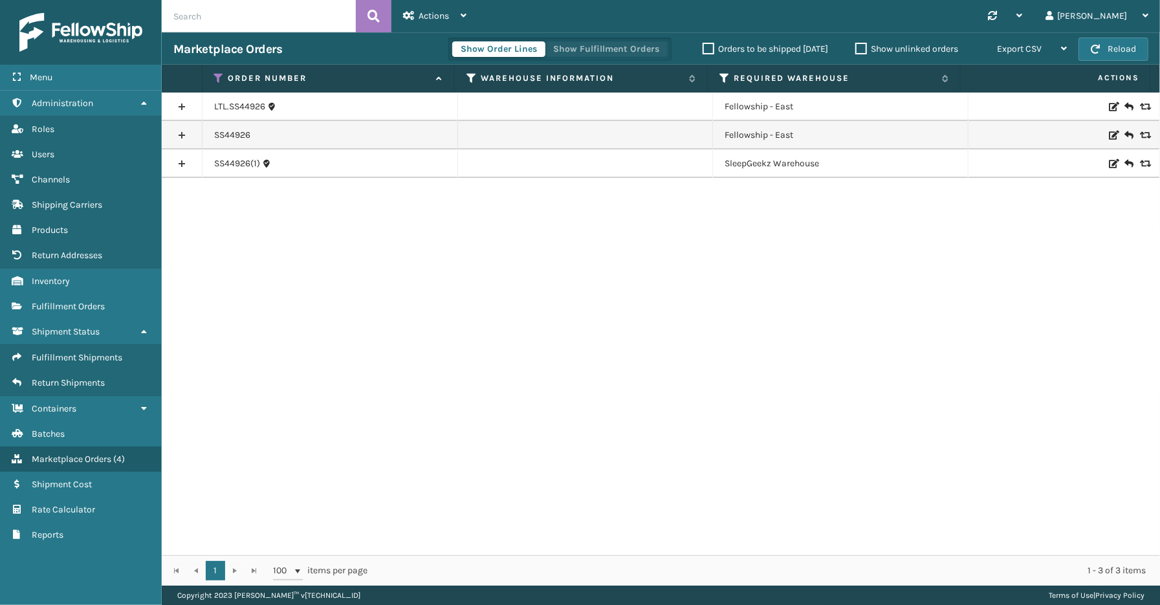
click at [594, 52] on button "Show Fulfillment Orders" at bounding box center [606, 49] width 123 height 16
click at [182, 135] on link at bounding box center [182, 135] width 40 height 21
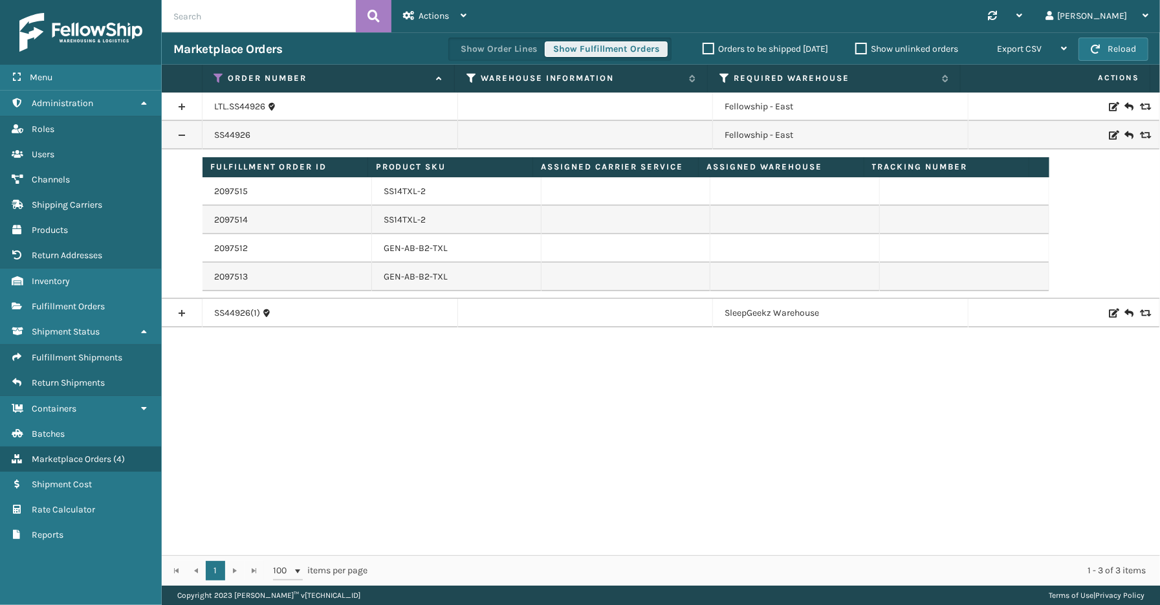
click at [589, 52] on button "Show Fulfillment Orders" at bounding box center [606, 49] width 123 height 16
click at [216, 75] on icon at bounding box center [219, 78] width 10 height 12
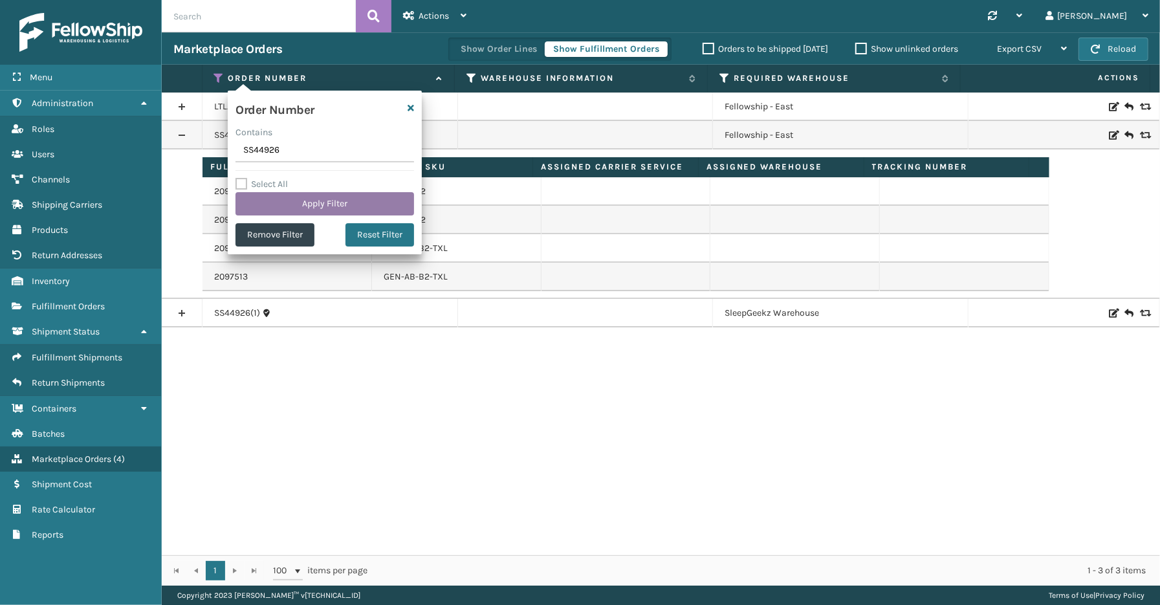
click at [314, 206] on button "Apply Filter" at bounding box center [324, 203] width 179 height 23
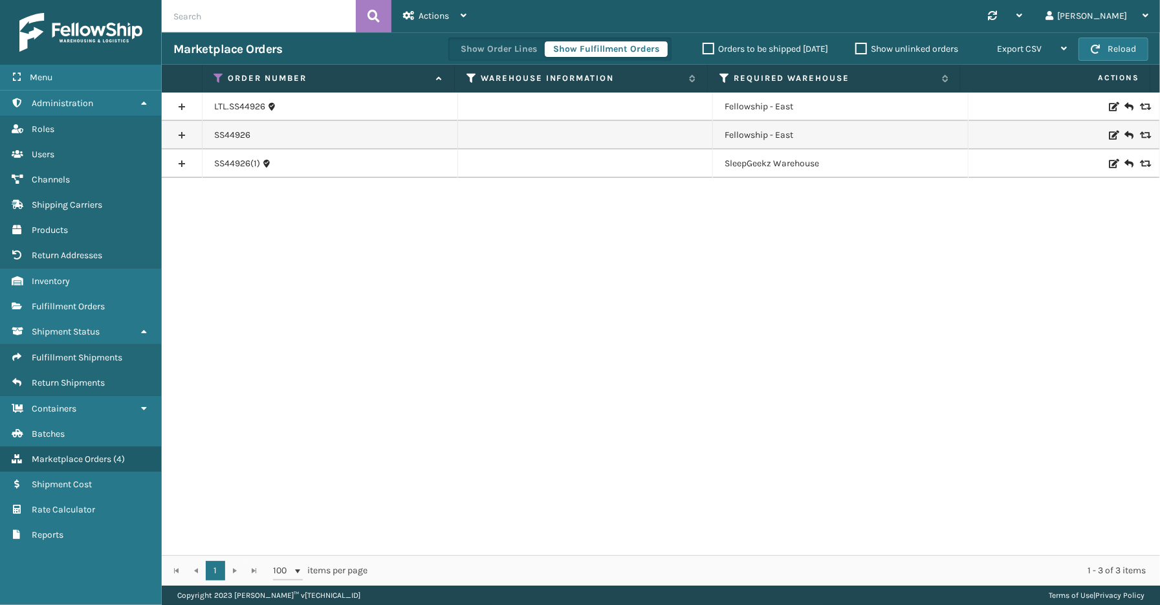
click at [188, 135] on link at bounding box center [182, 135] width 40 height 21
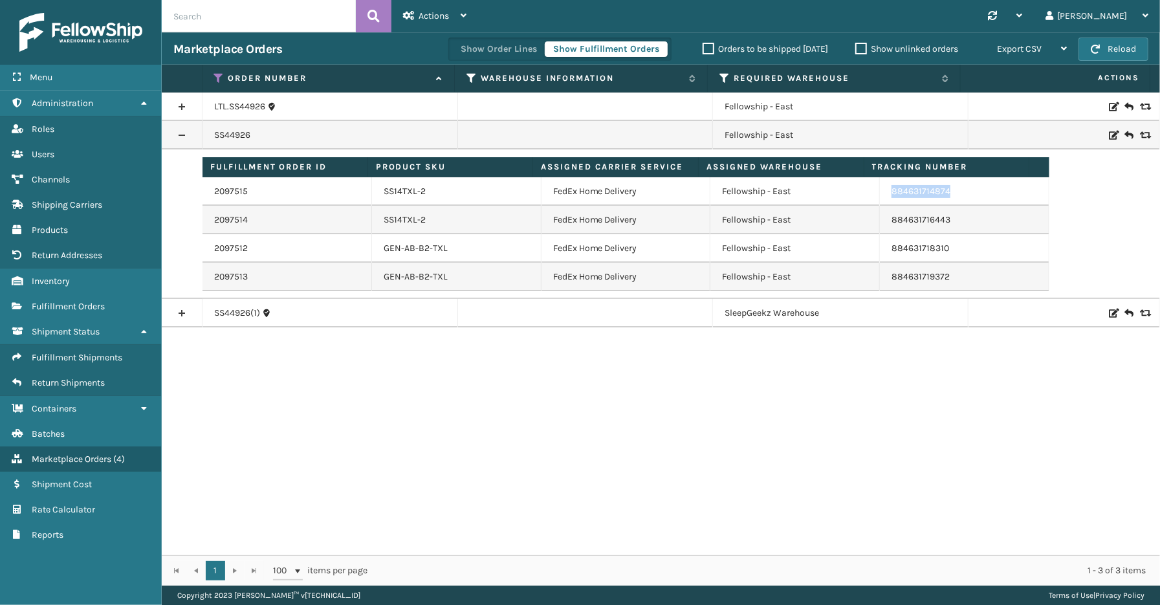
drag, startPoint x: 955, startPoint y: 188, endPoint x: 882, endPoint y: 192, distance: 73.2
click at [882, 192] on td "884631714874" at bounding box center [964, 191] width 169 height 28
copy link "884631714874"
drag, startPoint x: 978, startPoint y: 215, endPoint x: 889, endPoint y: 222, distance: 88.9
click at [880, 222] on td "884631716443" at bounding box center [964, 220] width 169 height 28
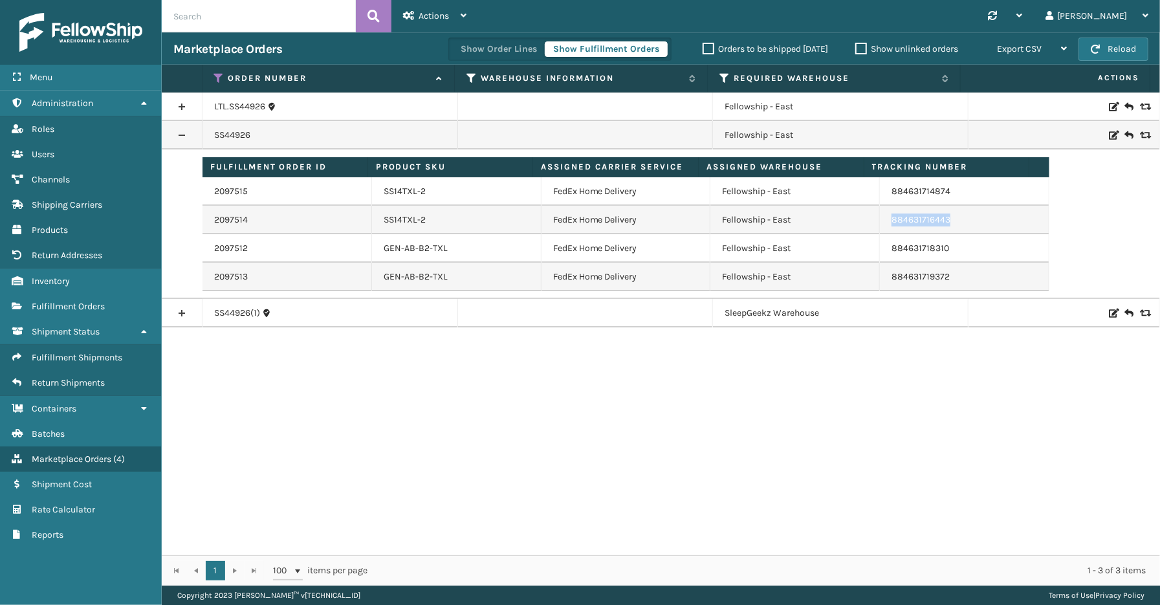
copy link "884631716443"
drag, startPoint x: 949, startPoint y: 244, endPoint x: 878, endPoint y: 251, distance: 70.8
click at [880, 251] on td "884631718310" at bounding box center [964, 248] width 169 height 28
copy link "884631718310"
drag, startPoint x: 956, startPoint y: 274, endPoint x: 871, endPoint y: 281, distance: 85.0
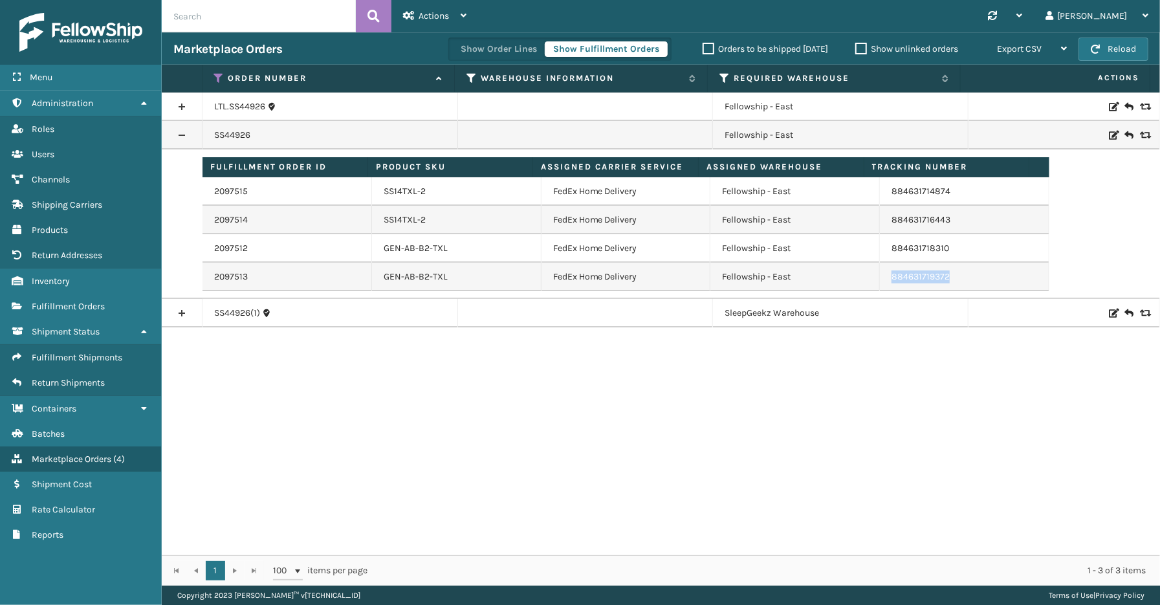
click at [862, 281] on tr "2097513 GEN-AB-B2-TXL FedEx Home Delivery Fellowship - East 884631719372" at bounding box center [625, 277] width 847 height 28
copy tr "884631719372"
click at [179, 314] on link at bounding box center [182, 313] width 40 height 21
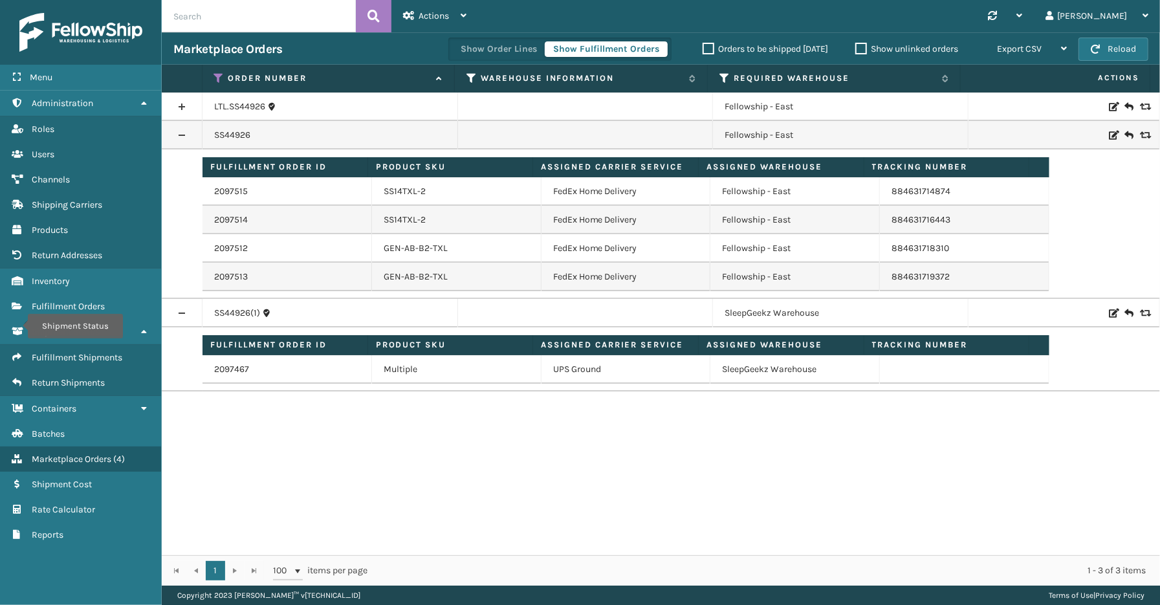
click at [395, 483] on div "LTL.SS44926 Fellowship - East SS44926 Fellowship - East Fulfillment Order ID Pr…" at bounding box center [661, 323] width 998 height 462
